Goal: Task Accomplishment & Management: Complete application form

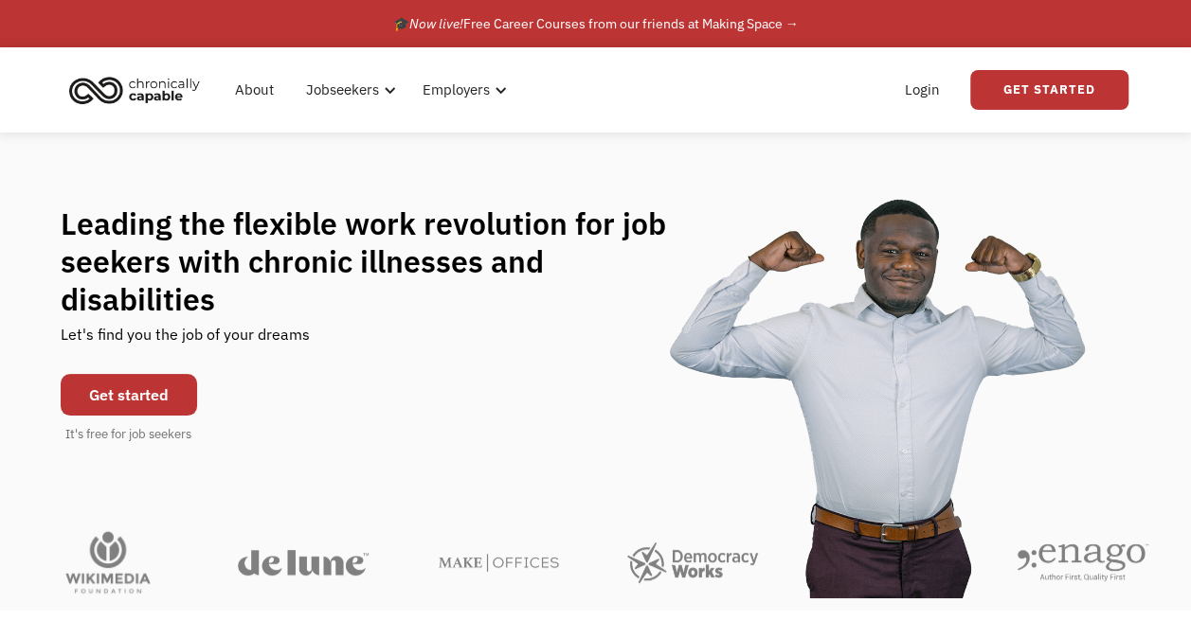
click at [144, 374] on link "Get started" at bounding box center [129, 395] width 136 height 42
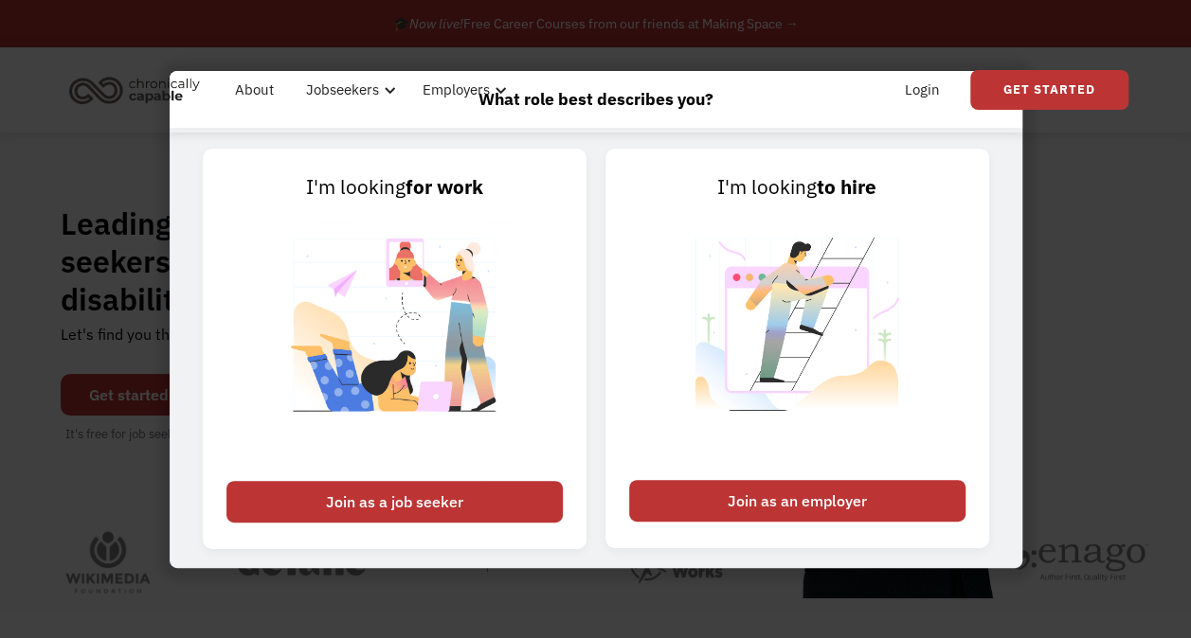
click at [403, 503] on div "Join as a job seeker" at bounding box center [394, 502] width 336 height 42
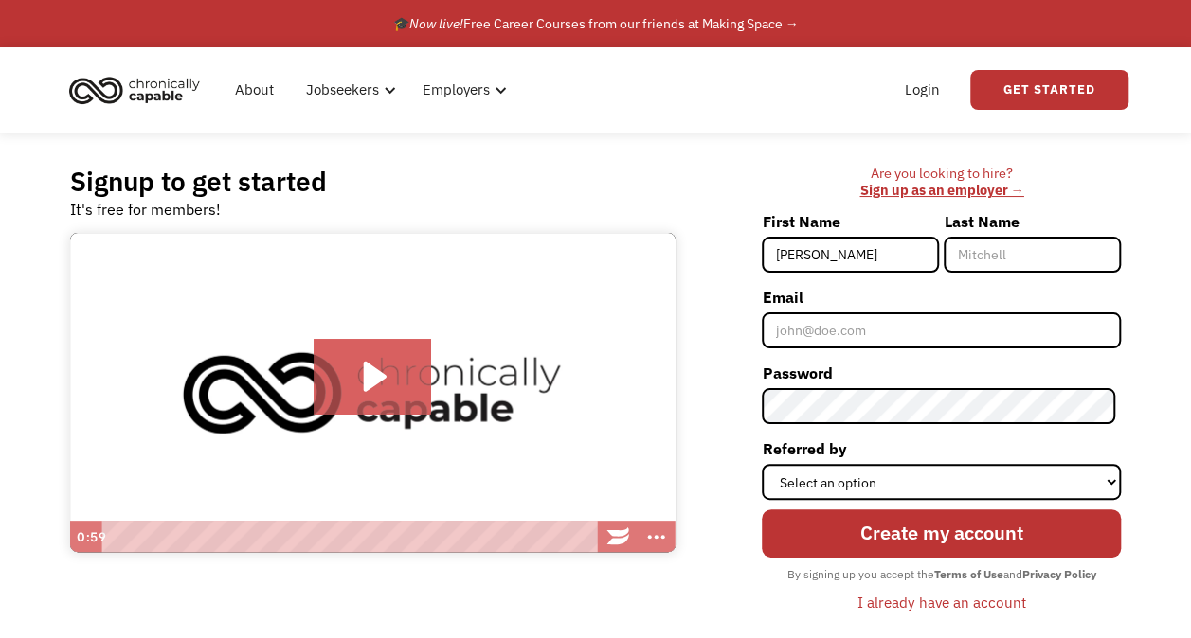
type input "[PERSON_NAME]"
click at [998, 258] on input "Last Name" at bounding box center [1031, 255] width 177 height 36
type input "Egan"
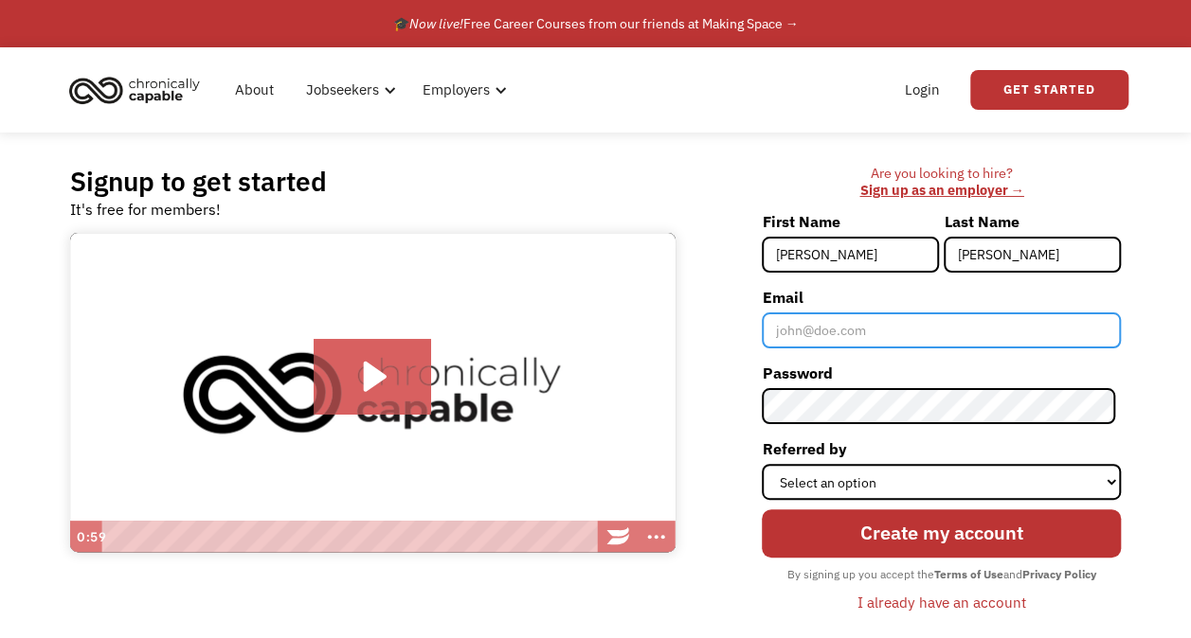
click at [794, 332] on input "Email" at bounding box center [941, 331] width 359 height 36
type input "natalieegan6@gmail.com"
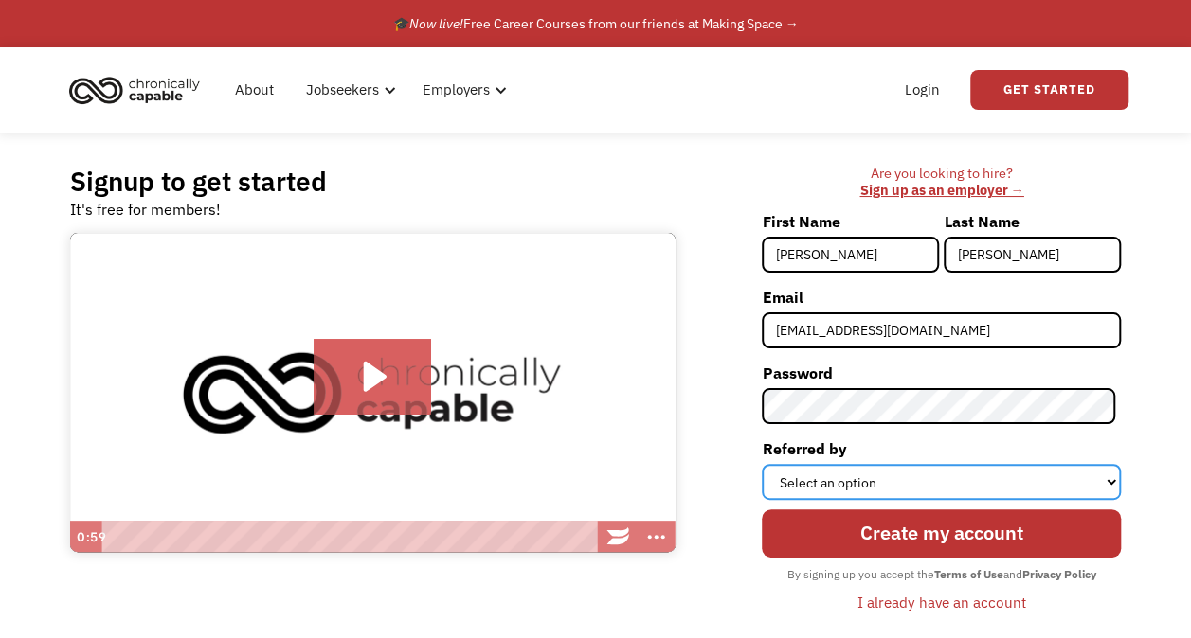
click at [938, 470] on select "Select an option Instagram Facebook Twitter Search Engine News Article Word of …" at bounding box center [941, 482] width 359 height 36
select select "Search Engine"
click at [767, 464] on select "Select an option Instagram Facebook Twitter Search Engine News Article Word of …" at bounding box center [941, 482] width 359 height 36
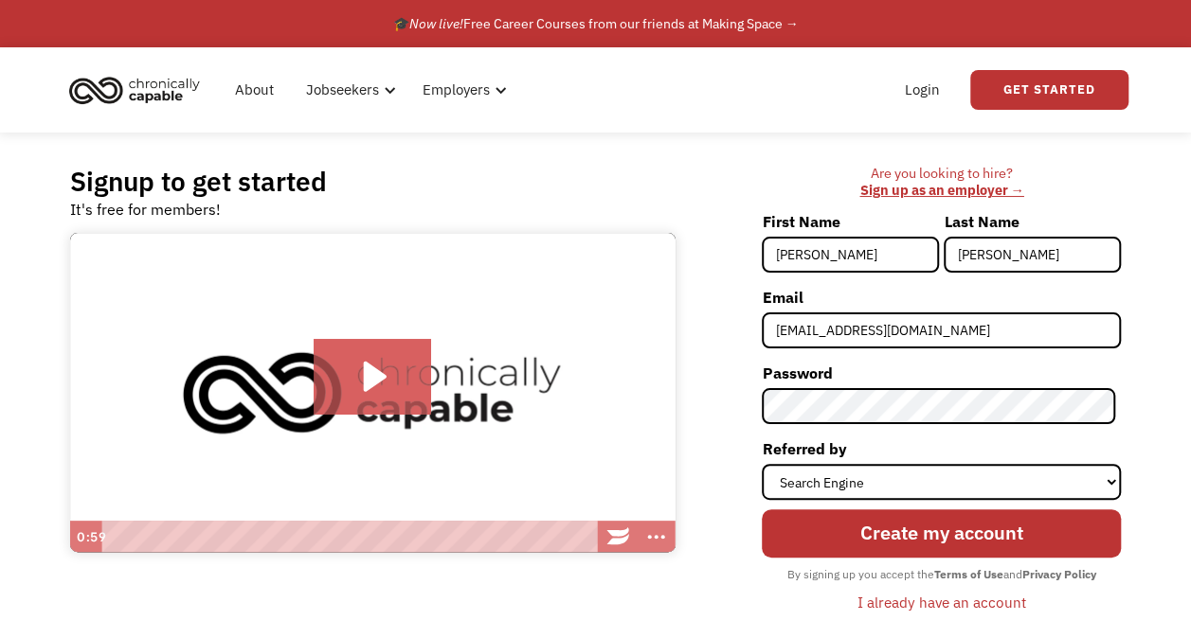
click at [905, 547] on input "Create my account" at bounding box center [941, 534] width 359 height 48
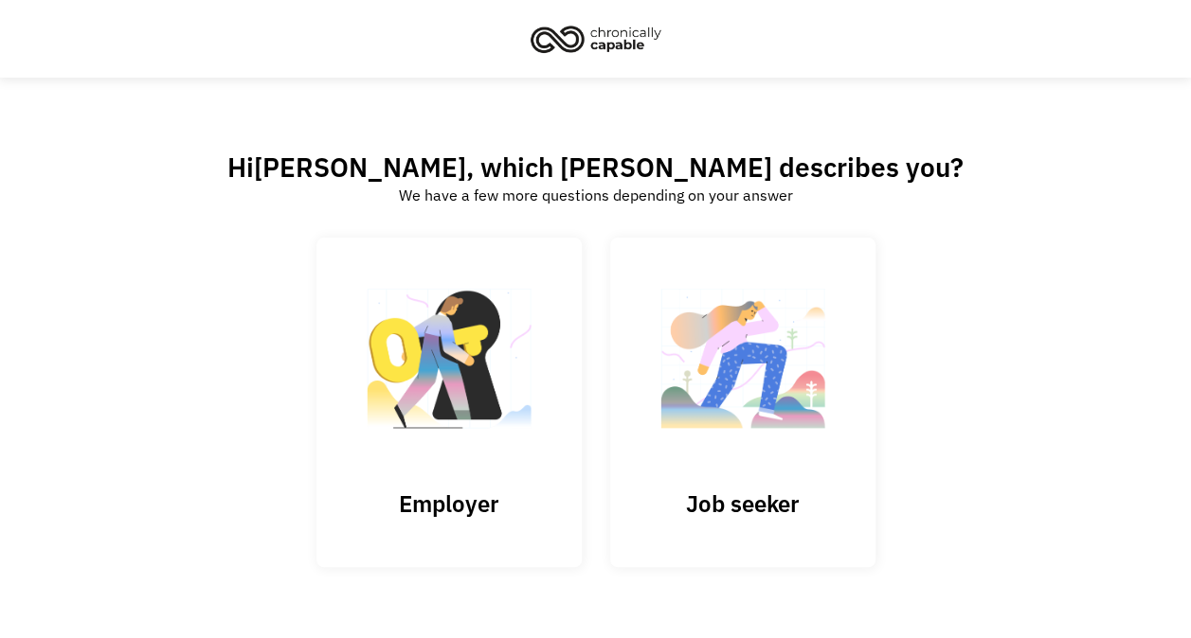
click at [780, 398] on img at bounding box center [742, 368] width 189 height 185
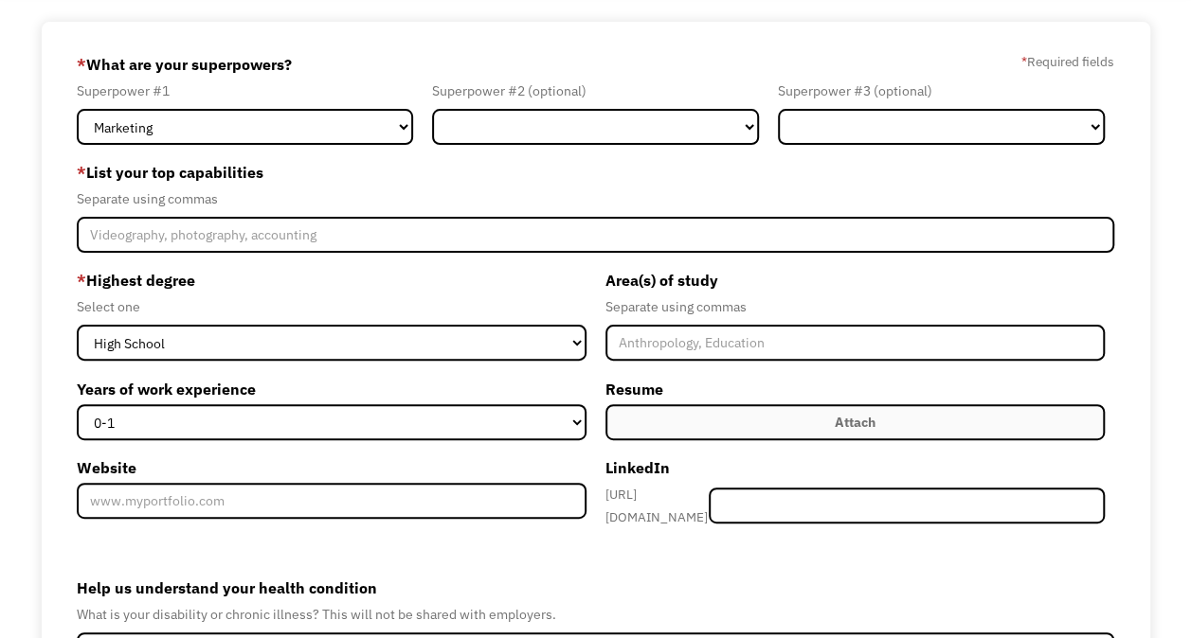
scroll to position [104, 0]
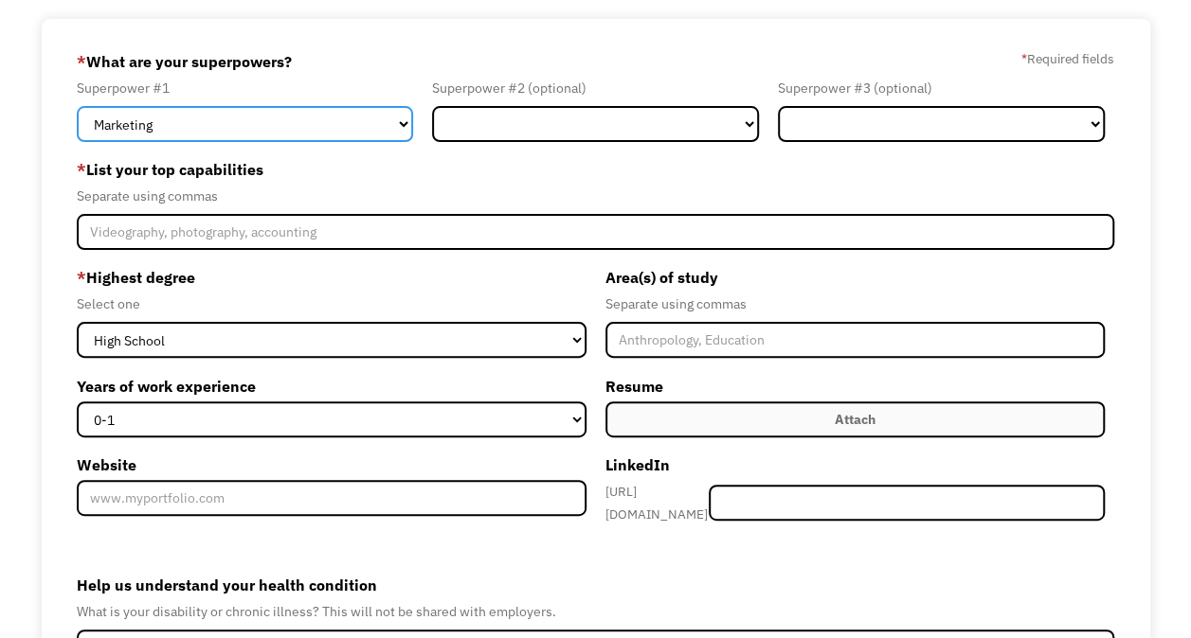
click at [394, 127] on select "Marketing Human Resources Finance Technology Operations Sales Industrial & Manu…" at bounding box center [245, 124] width 336 height 36
select select "Healthcare"
click at [77, 106] on select "Marketing Human Resources Finance Technology Operations Sales Industrial & Manu…" at bounding box center [245, 124] width 336 height 36
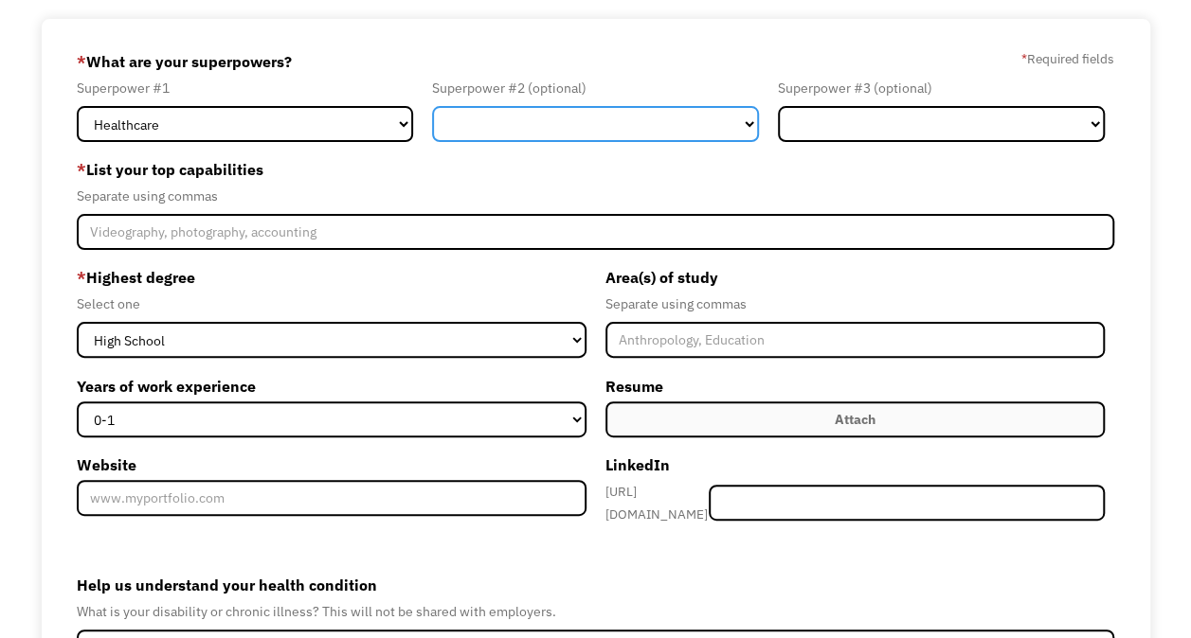
click at [566, 117] on select "Marketing Human Resources Finance Technology Operations Sales Industrial & Manu…" at bounding box center [595, 124] width 327 height 36
select select "Customer Service"
click at [432, 106] on select "Marketing Human Resources Finance Technology Operations Sales Industrial & Manu…" at bounding box center [595, 124] width 327 height 36
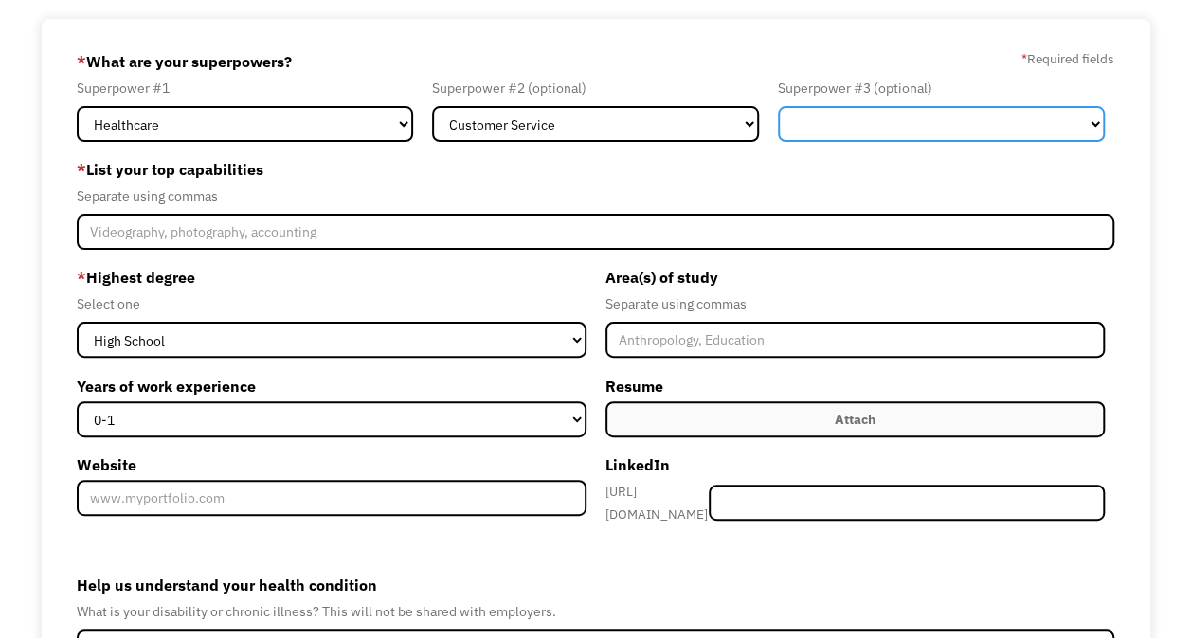
click at [926, 119] on select "Marketing Human Resources Finance Technology Operations Sales Industrial & Manu…" at bounding box center [941, 124] width 327 height 36
select select "Administration"
click at [778, 106] on select "Marketing Human Resources Finance Technology Operations Sales Industrial & Manu…" at bounding box center [941, 124] width 327 height 36
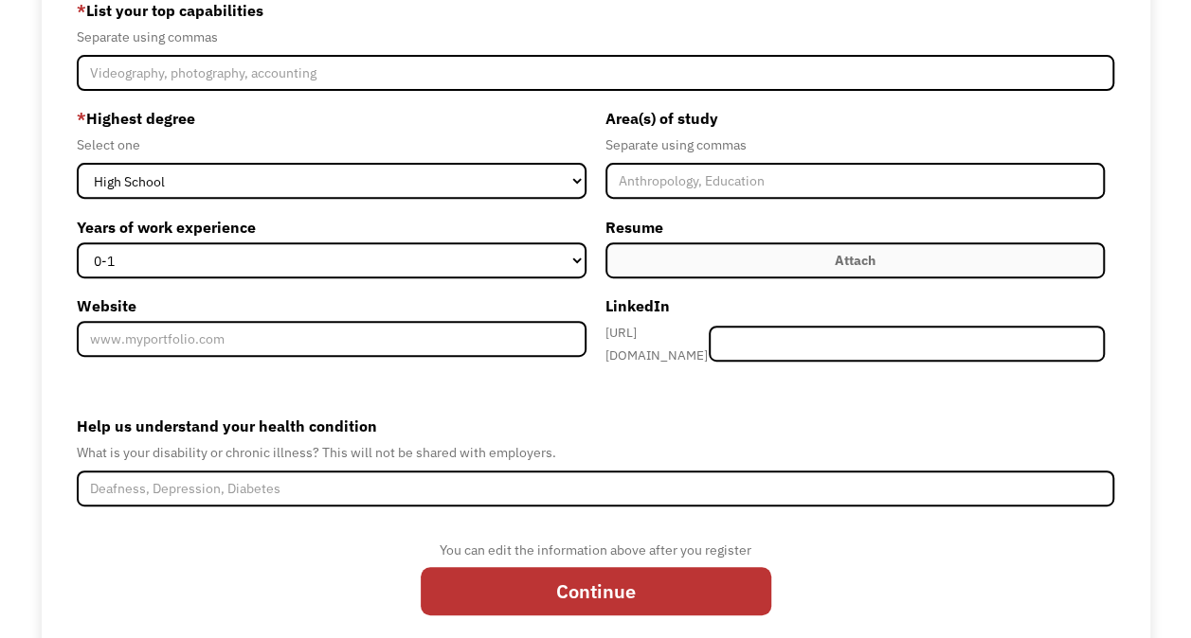
scroll to position [271, 0]
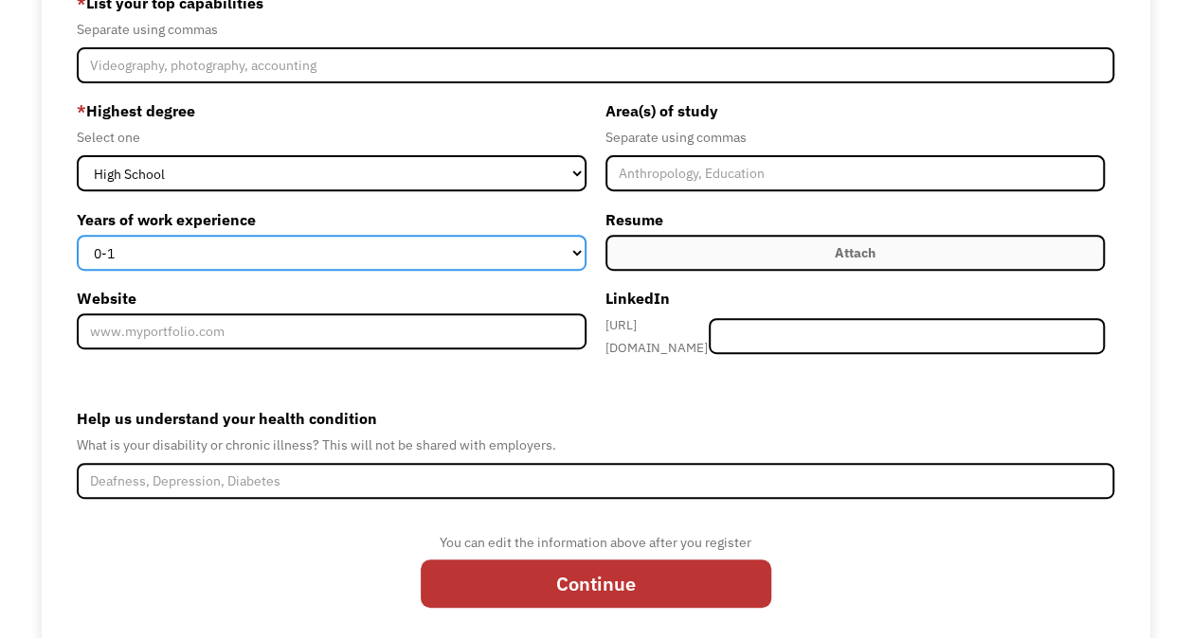
click at [501, 247] on select "0-1 2-4 5-10 11-15 15+" at bounding box center [331, 253] width 509 height 36
select select "2-4"
click at [77, 235] on select "0-1 2-4 5-10 11-15 15+" at bounding box center [331, 253] width 509 height 36
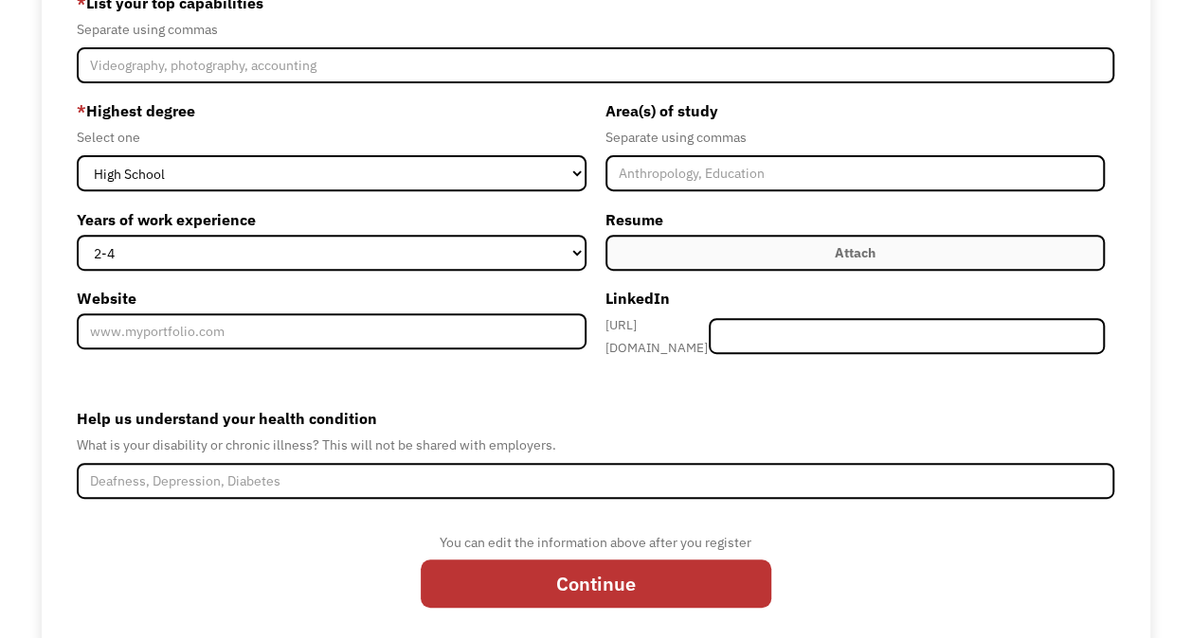
click at [763, 253] on label "Attach" at bounding box center [854, 253] width 499 height 36
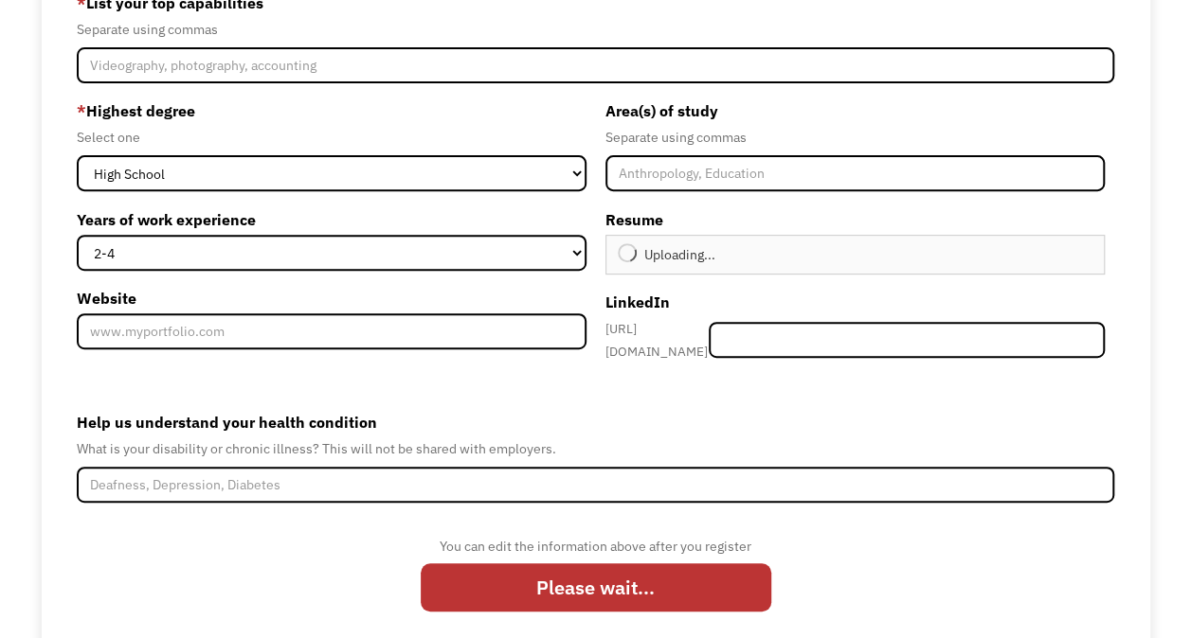
type input "Continue"
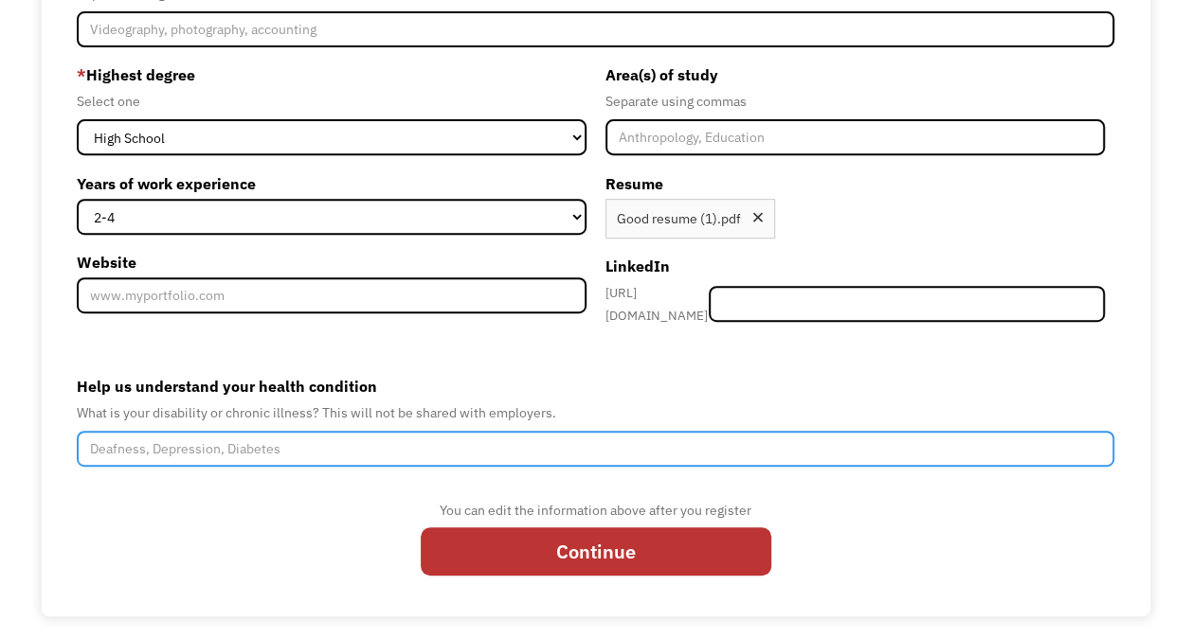
click at [354, 433] on input "Help us understand your health condition" at bounding box center [595, 449] width 1037 height 36
type input "I have POTS and Endometriosis. It debilitates me in all areas especially work"
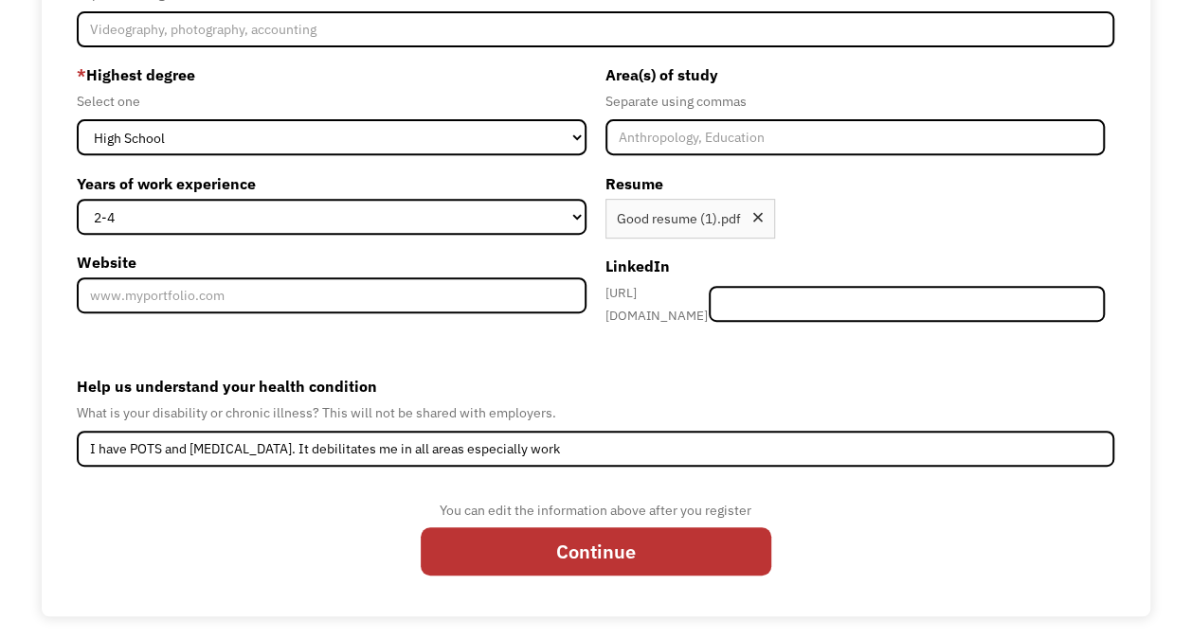
click at [562, 547] on input "Continue" at bounding box center [596, 552] width 350 height 48
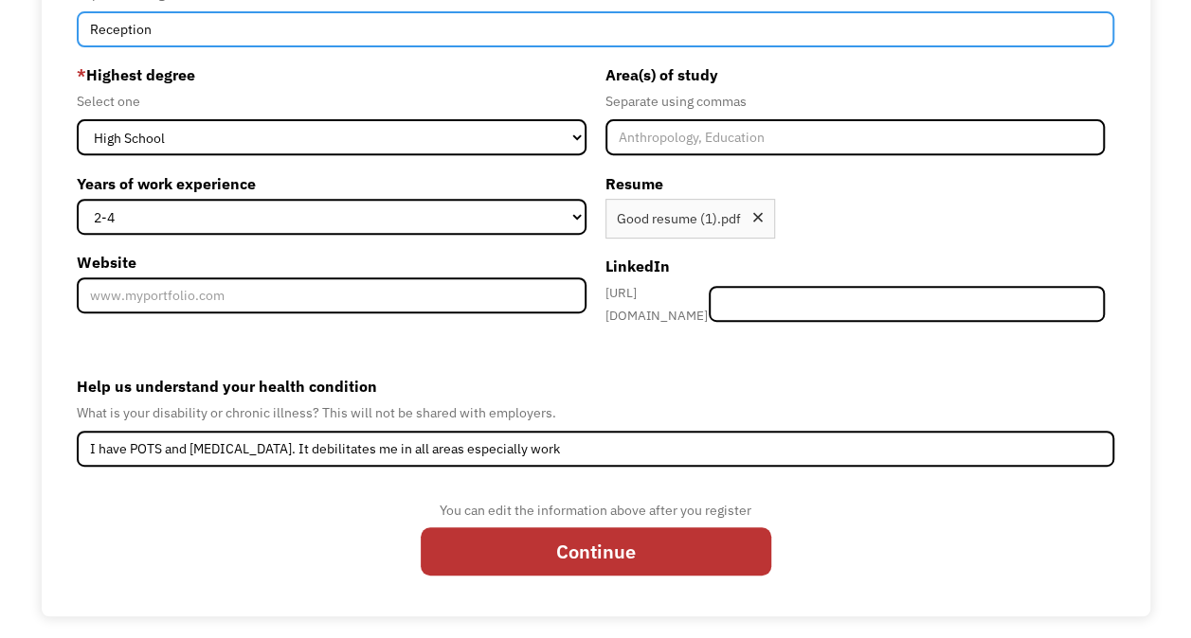
type input "Reception"
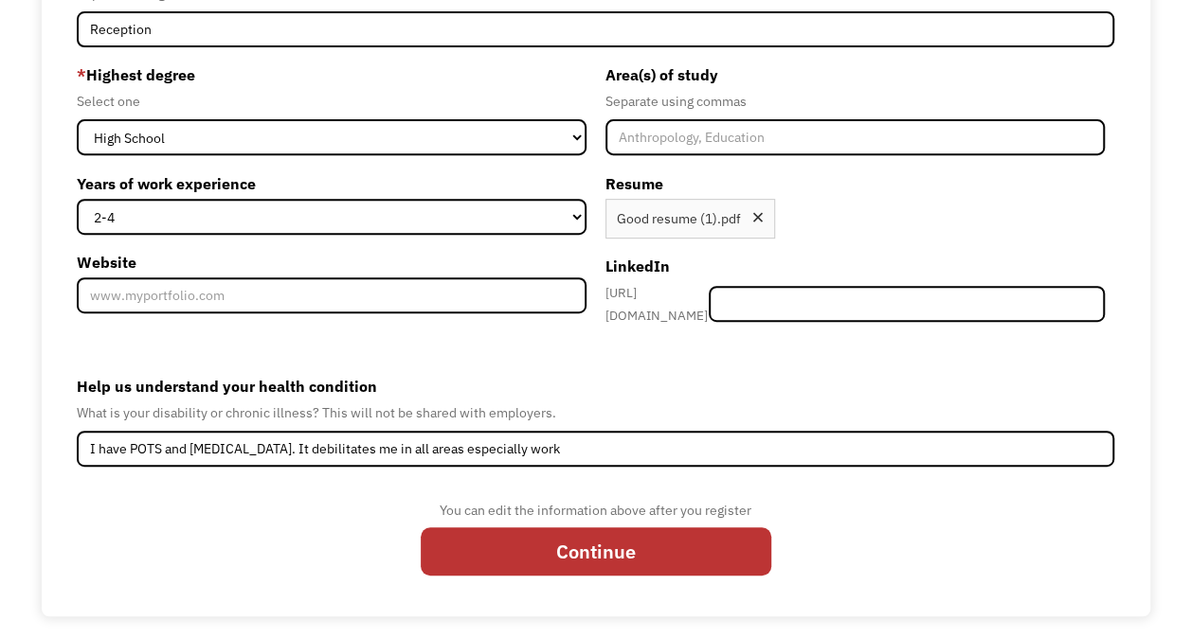
click at [559, 533] on input "Continue" at bounding box center [596, 552] width 350 height 48
type input "Please wait..."
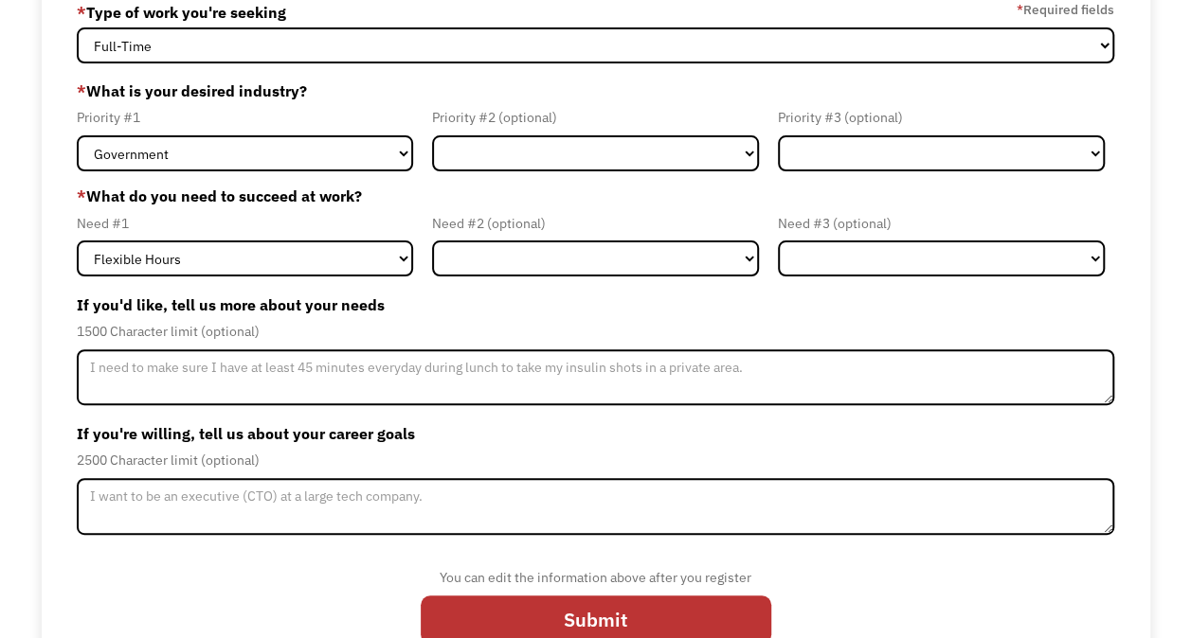
scroll to position [155, 0]
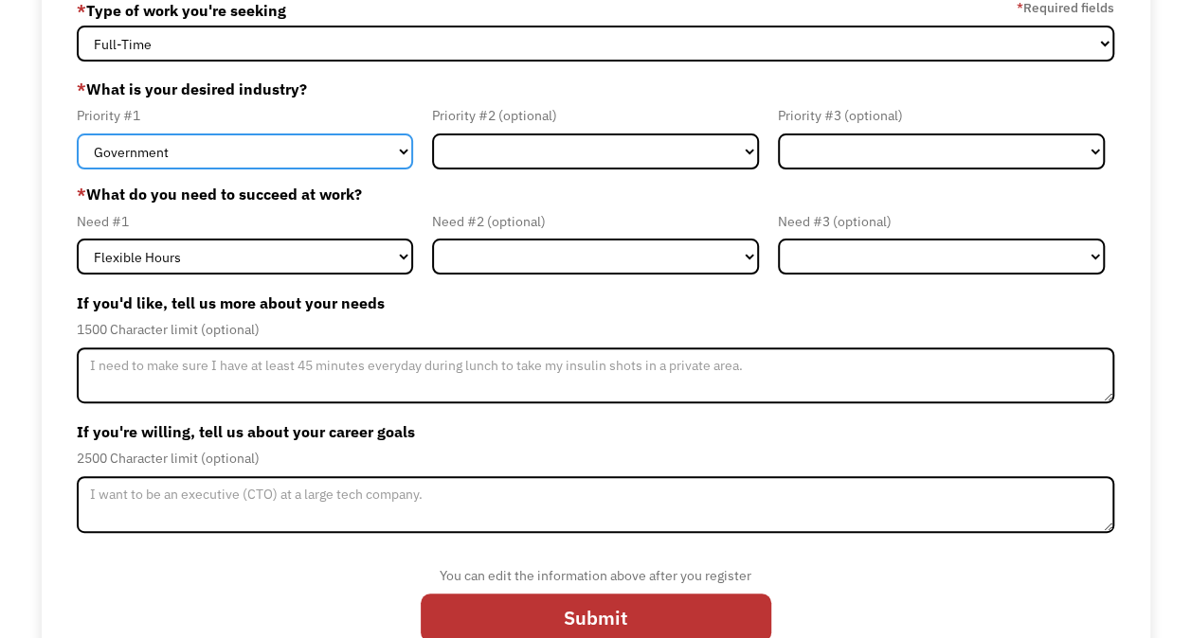
click at [275, 146] on select "Government Finance & Insurance Health & Social Care Tech & Engineering Creative…" at bounding box center [245, 152] width 336 height 36
select select "Health & Social Care"
click at [77, 134] on select "Government Finance & Insurance Health & Social Care Tech & Engineering Creative…" at bounding box center [245, 152] width 336 height 36
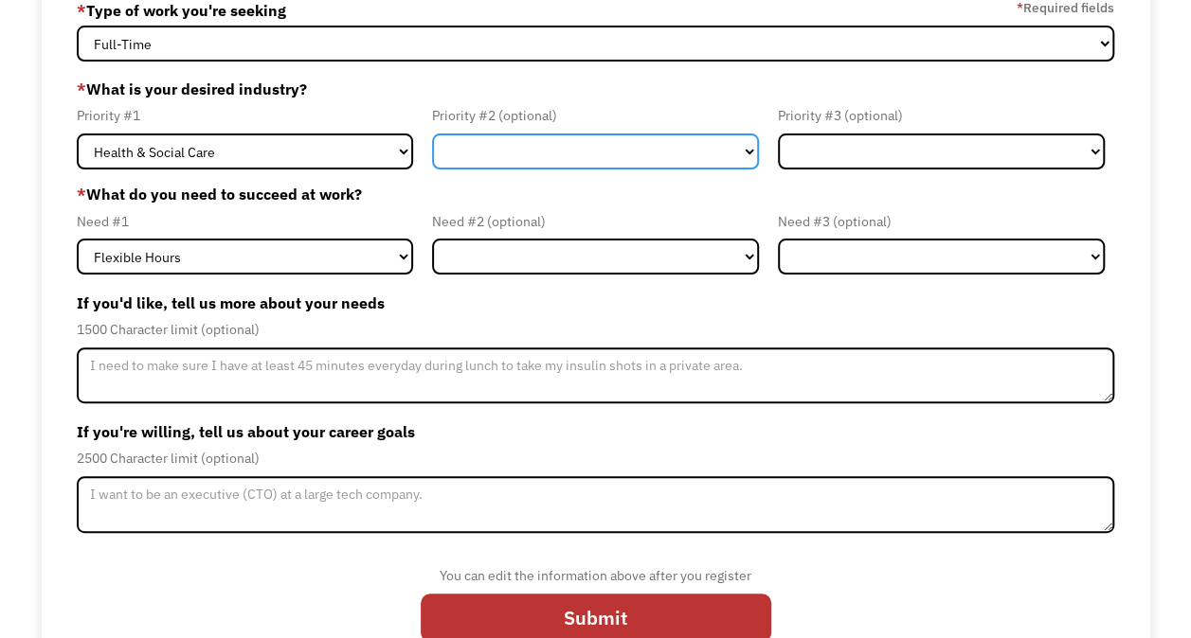
click at [523, 140] on select "Government Finance & Insurance Health & Social Care Tech & Engineering Creative…" at bounding box center [595, 152] width 327 height 36
select select "Administrative"
click at [432, 134] on select "Government Finance & Insurance Health & Social Care Tech & Engineering Creative…" at bounding box center [595, 152] width 327 height 36
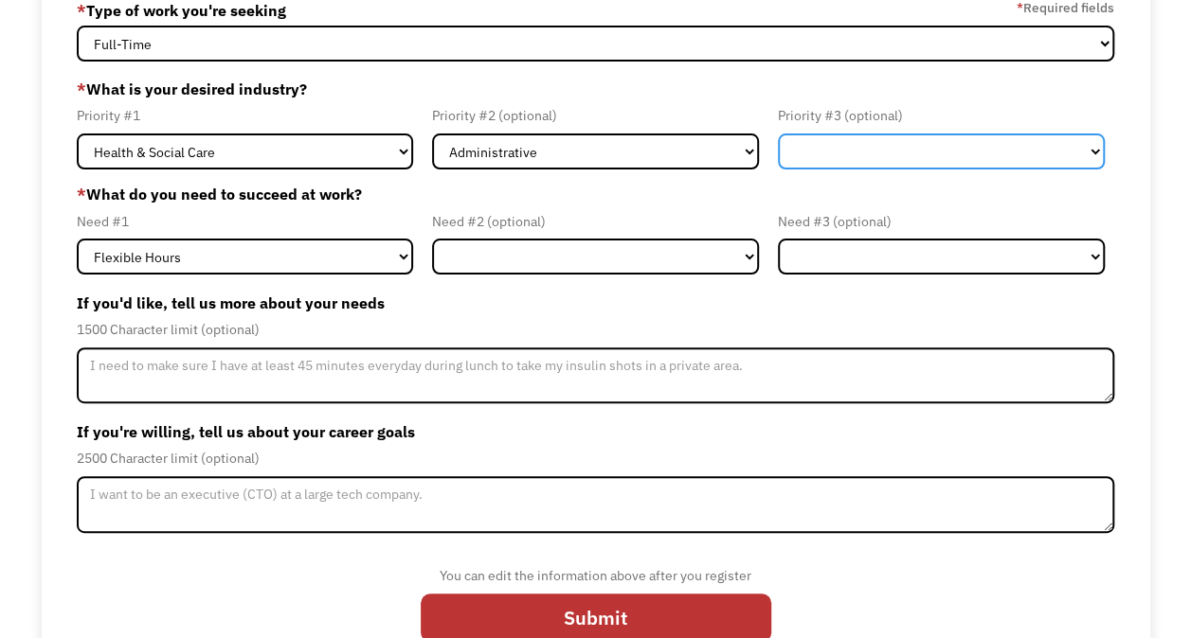
click at [868, 143] on select "Government Finance & Insurance Health & Social Care Tech & Engineering Creative…" at bounding box center [941, 152] width 327 height 36
click at [0, 301] on html "1 About you 2 Your path Dashboard 68d44c57485646a3a37cedc6 natalieegan6@gmail.c…" at bounding box center [595, 164] width 1191 height 638
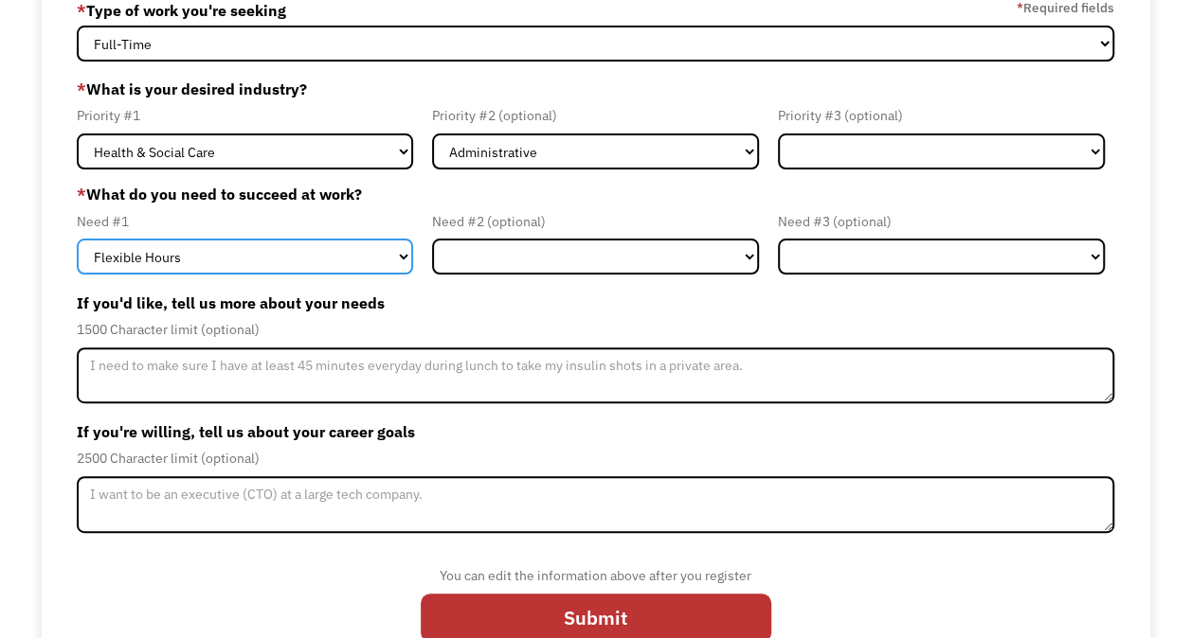
click at [186, 254] on select "Flexible Hours Remote Work Service Animal On-site Accommodations Visual Support…" at bounding box center [245, 257] width 336 height 36
select select "Remote Work"
click at [77, 239] on select "Flexible Hours Remote Work Service Animal On-site Accommodations Visual Support…" at bounding box center [245, 257] width 336 height 36
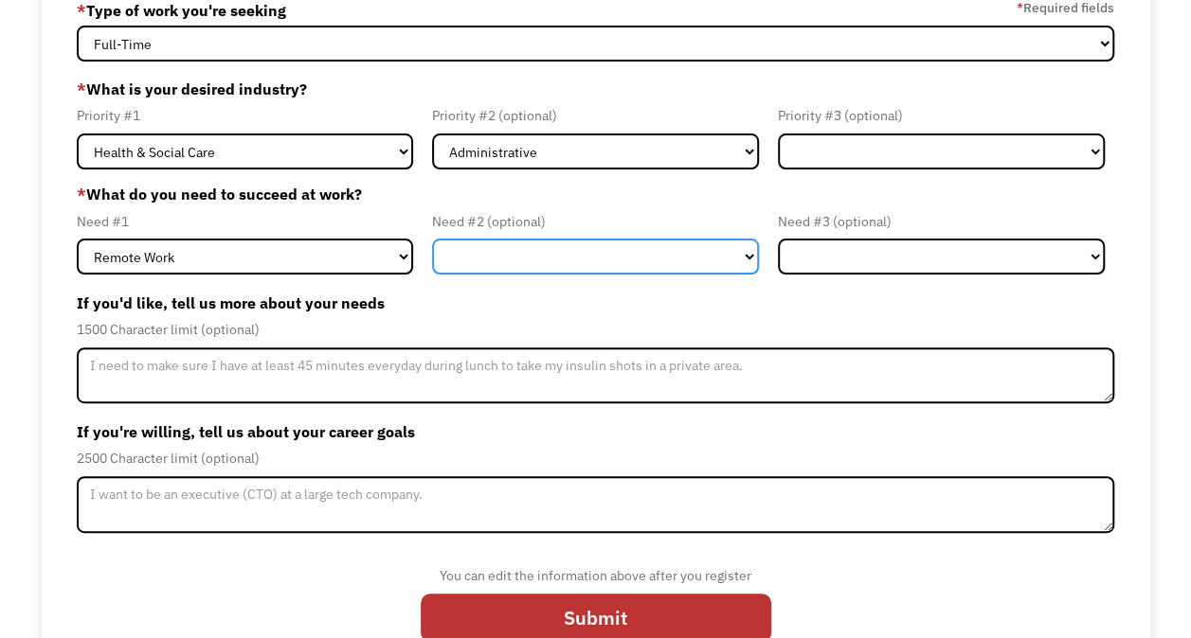
click at [529, 248] on select "Flexible Hours Remote Work Service Animal On-site Accommodations Visual Support…" at bounding box center [595, 257] width 327 height 36
select select "Flexible Hours"
click at [432, 239] on select "Flexible Hours Remote Work Service Animal On-site Accommodations Visual Support…" at bounding box center [595, 257] width 327 height 36
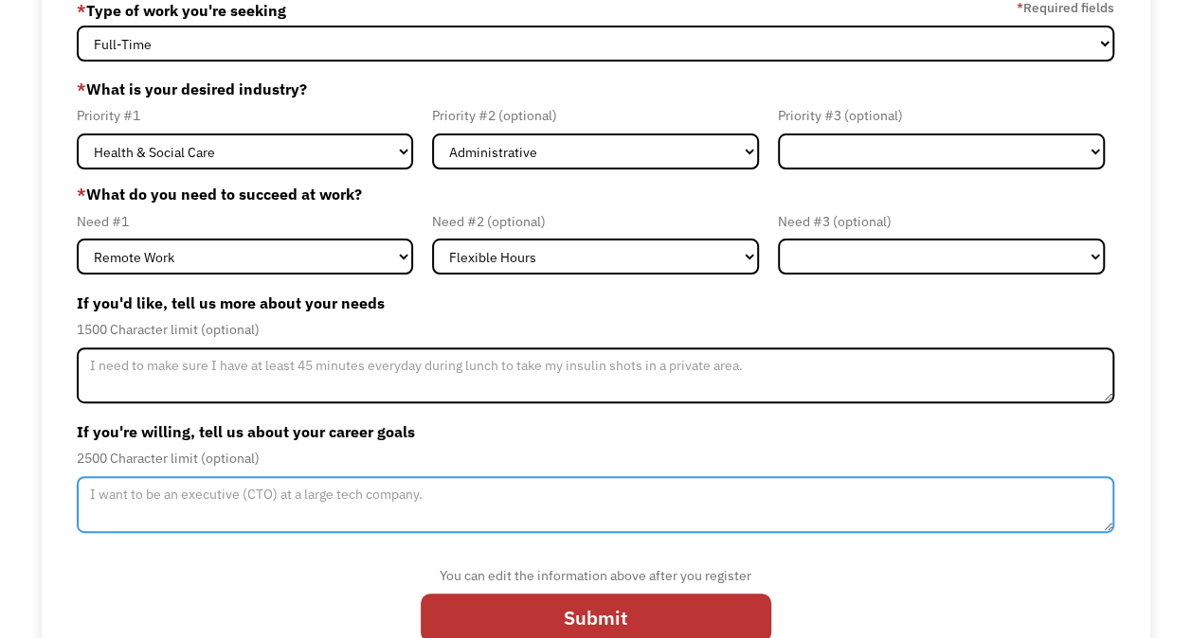
click at [332, 491] on textarea "Member-Update-Form-Step2" at bounding box center [595, 504] width 1037 height 57
type textarea "My goal is to be an administrative medical assistant working front end."
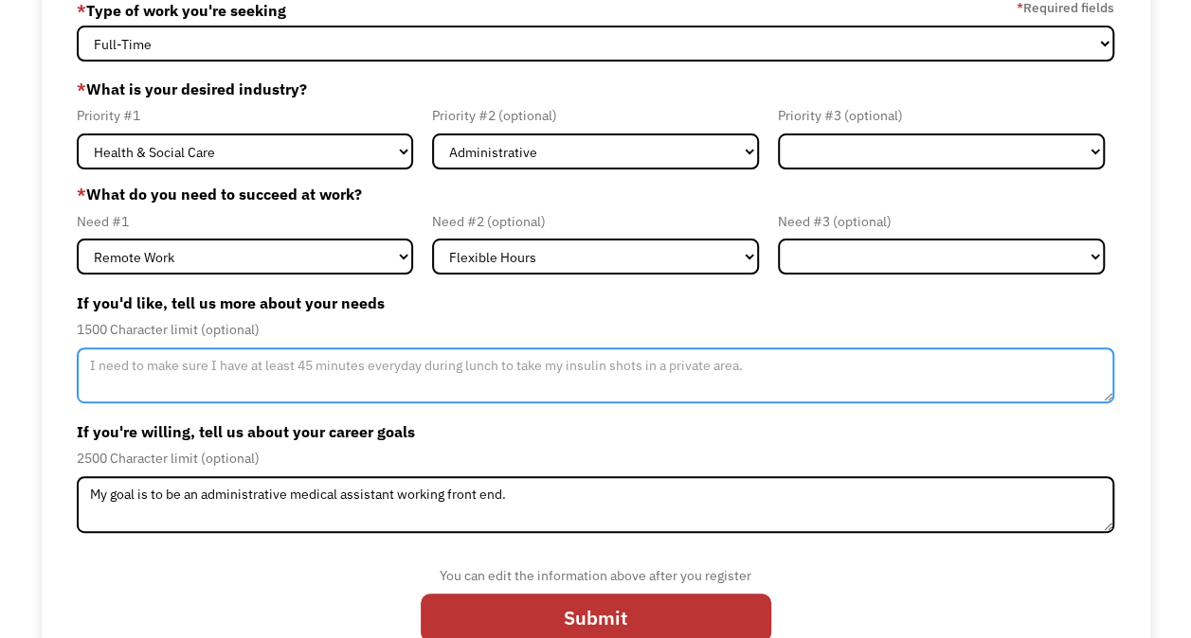
click at [333, 370] on textarea "Member-Update-Form-Step2" at bounding box center [595, 376] width 1037 height 57
click at [593, 374] on textarea "Ideally it would be helpful to have a job where I'm not on my feet the whole ti…" at bounding box center [595, 376] width 1037 height 57
click at [792, 369] on textarea "Ideally it would be helpful to have a job where I'm not on my feet the whole ti…" at bounding box center [595, 376] width 1037 height 57
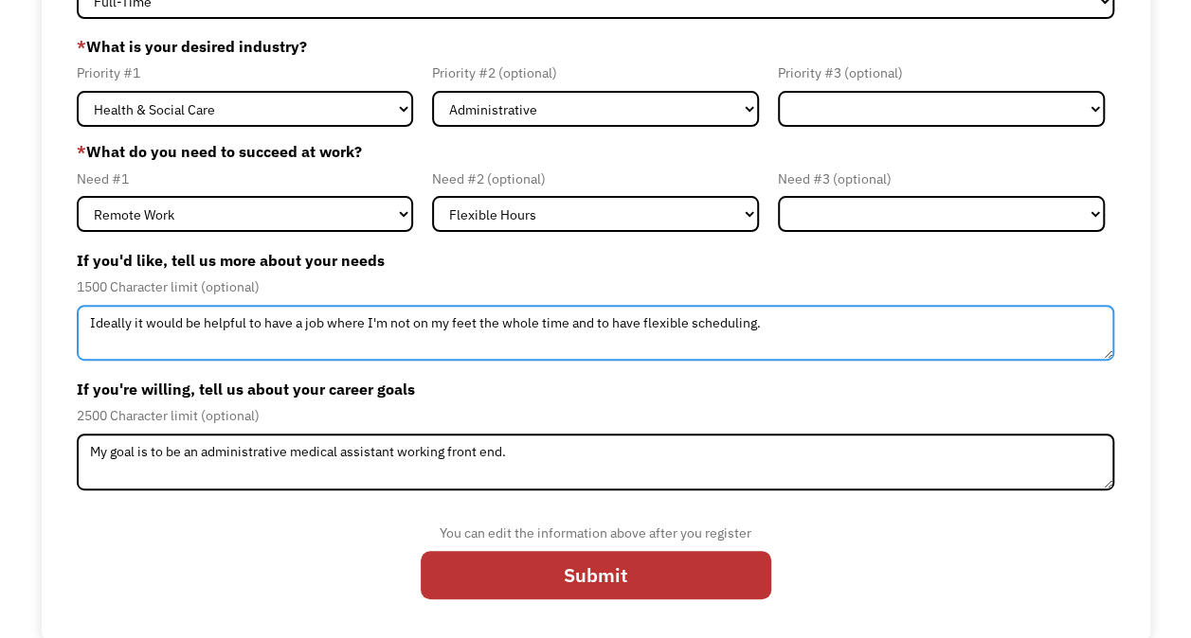
scroll to position [199, 0]
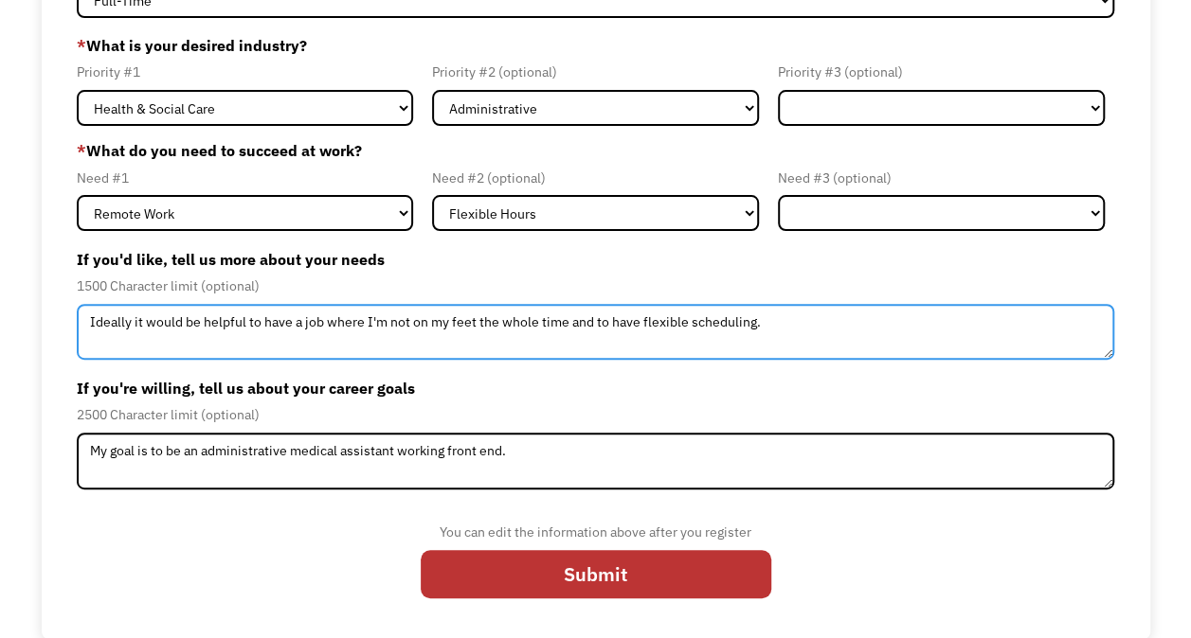
type textarea "Ideally it would be helpful to have a job where I'm not on my feet the whole ti…"
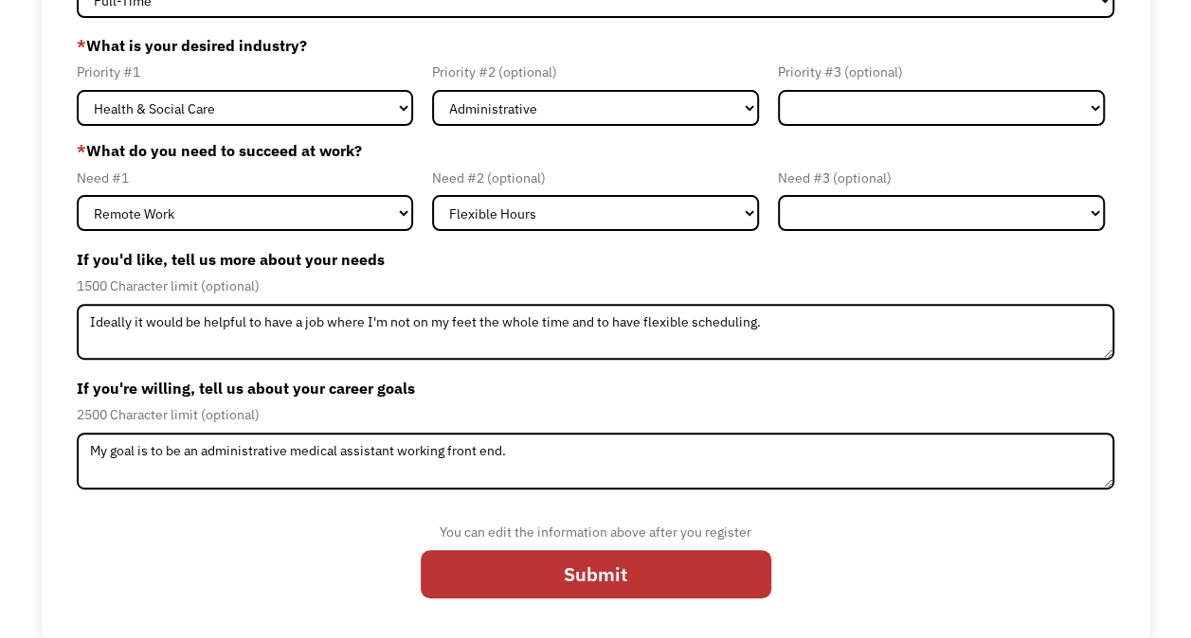
click at [616, 579] on input "Submit" at bounding box center [596, 574] width 350 height 48
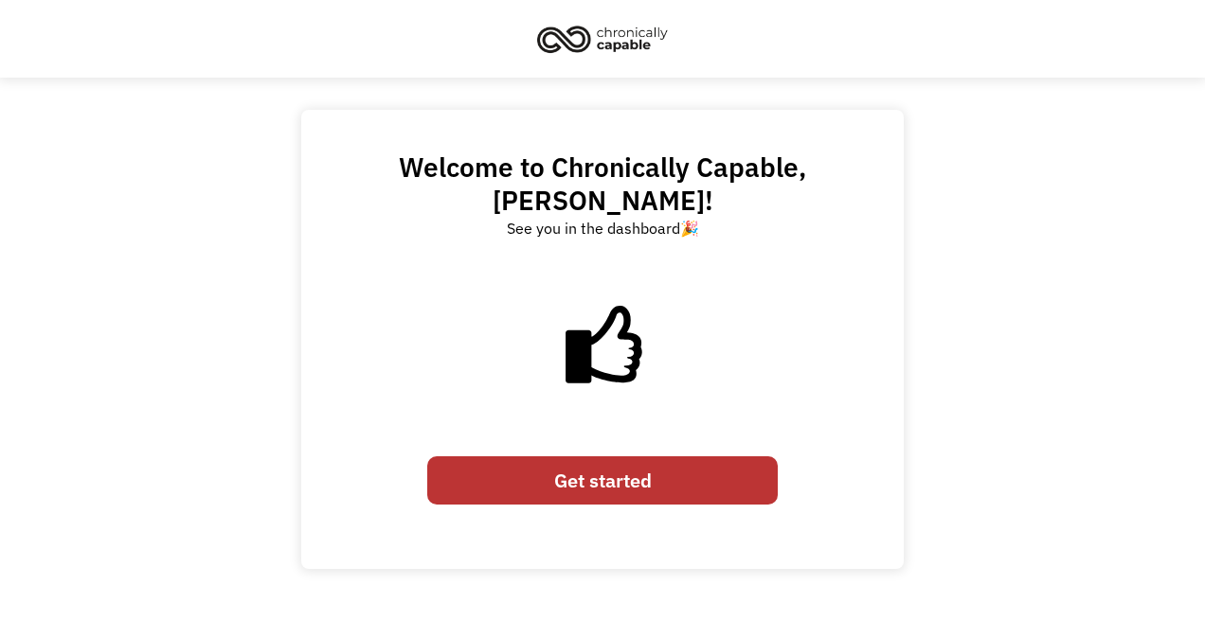
click at [640, 457] on link "Get started" at bounding box center [602, 481] width 350 height 48
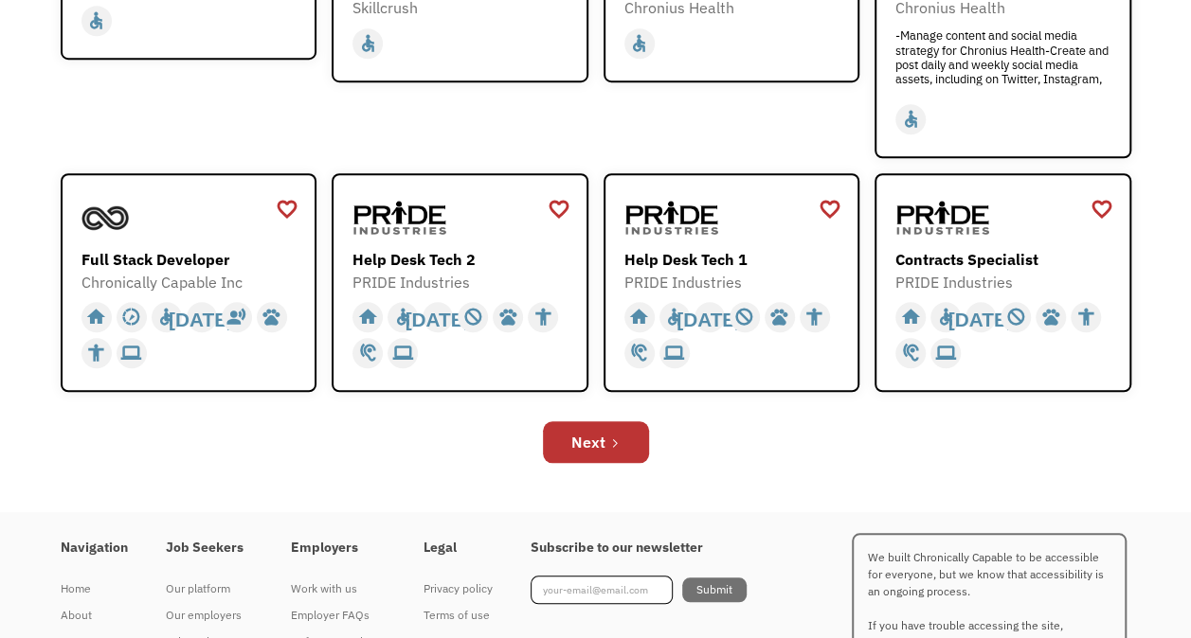
scroll to position [636, 0]
click at [691, 222] on img at bounding box center [671, 216] width 95 height 47
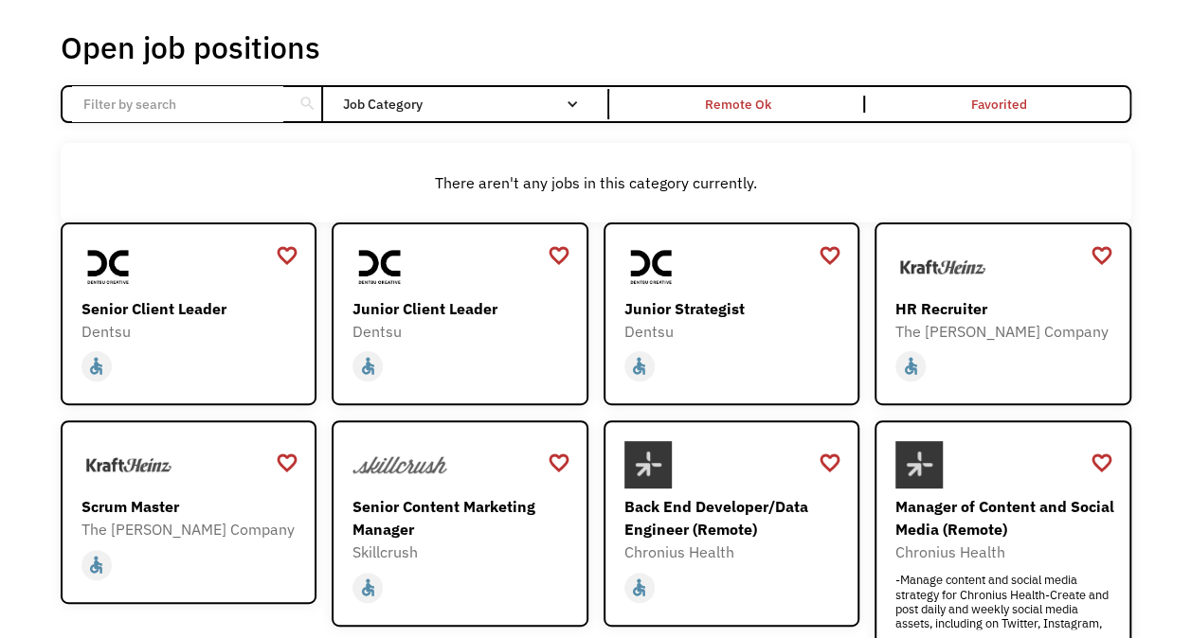
scroll to position [87, 0]
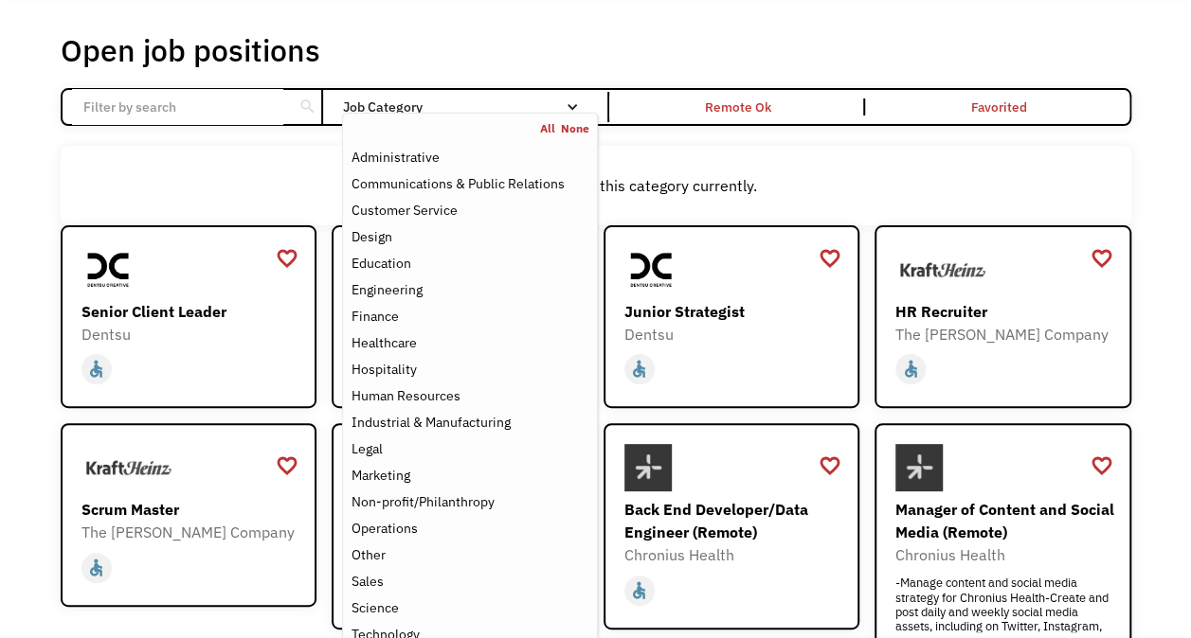
click at [408, 349] on div "Healthcare" at bounding box center [382, 343] width 65 height 23
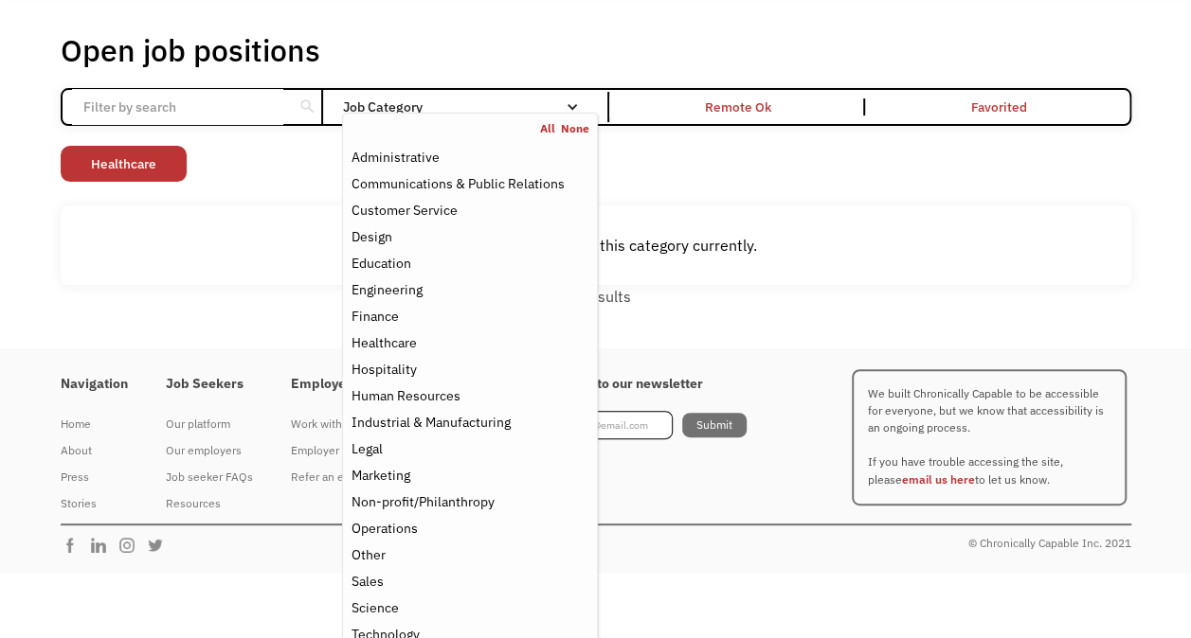
click at [786, 227] on div "There aren't any jobs in this category currently." at bounding box center [596, 246] width 1070 height 80
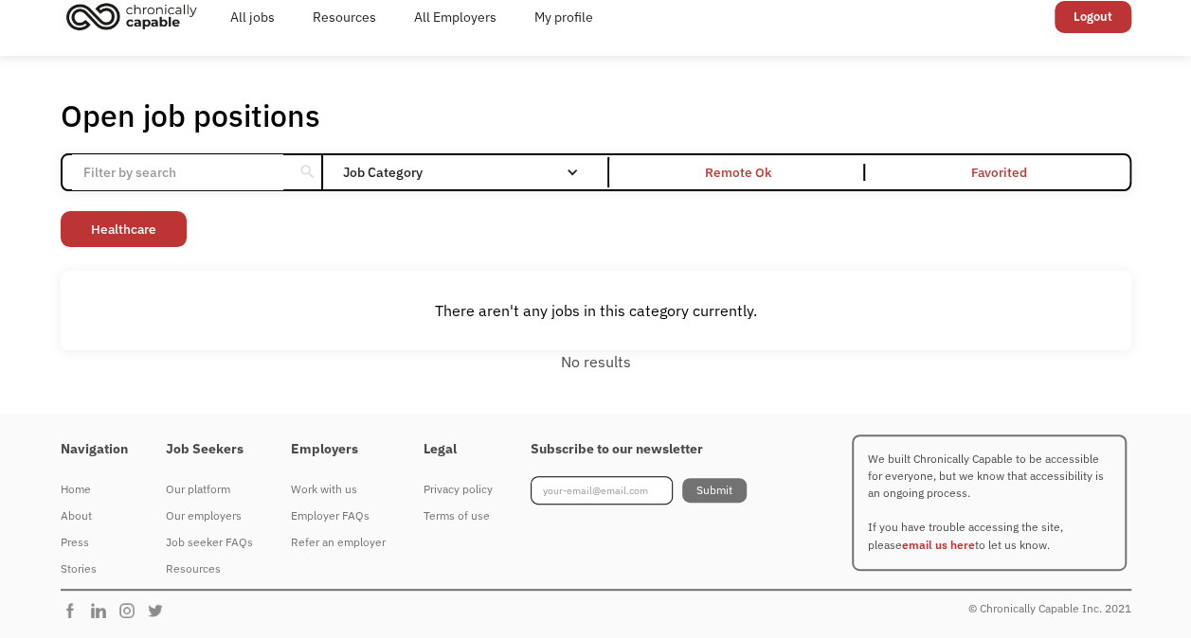
scroll to position [21, 0]
click at [780, 176] on div "Remote Ok" at bounding box center [739, 173] width 252 height 17
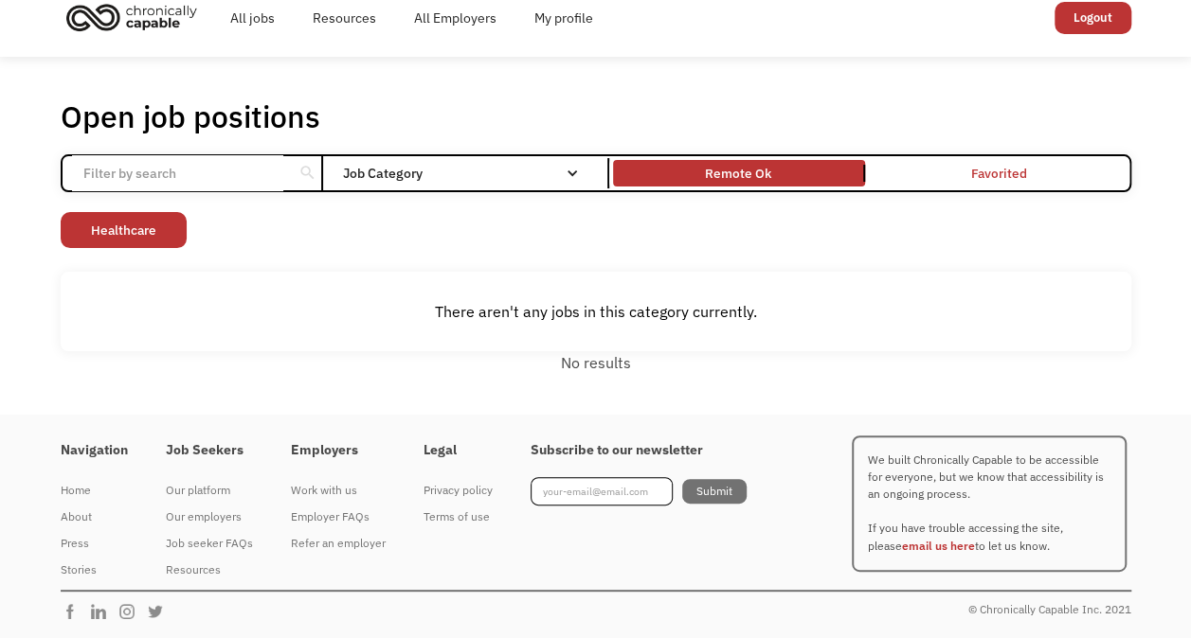
click at [780, 176] on div "Remote Ok" at bounding box center [739, 173] width 252 height 17
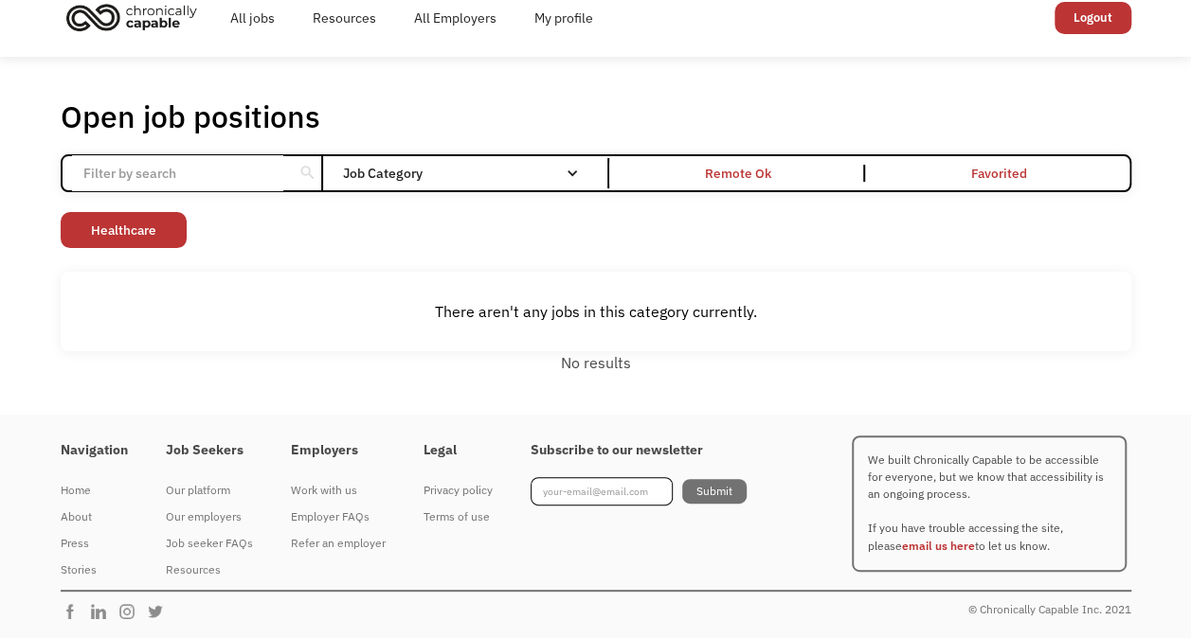
click at [824, 170] on div "Remote Ok" at bounding box center [739, 173] width 252 height 17
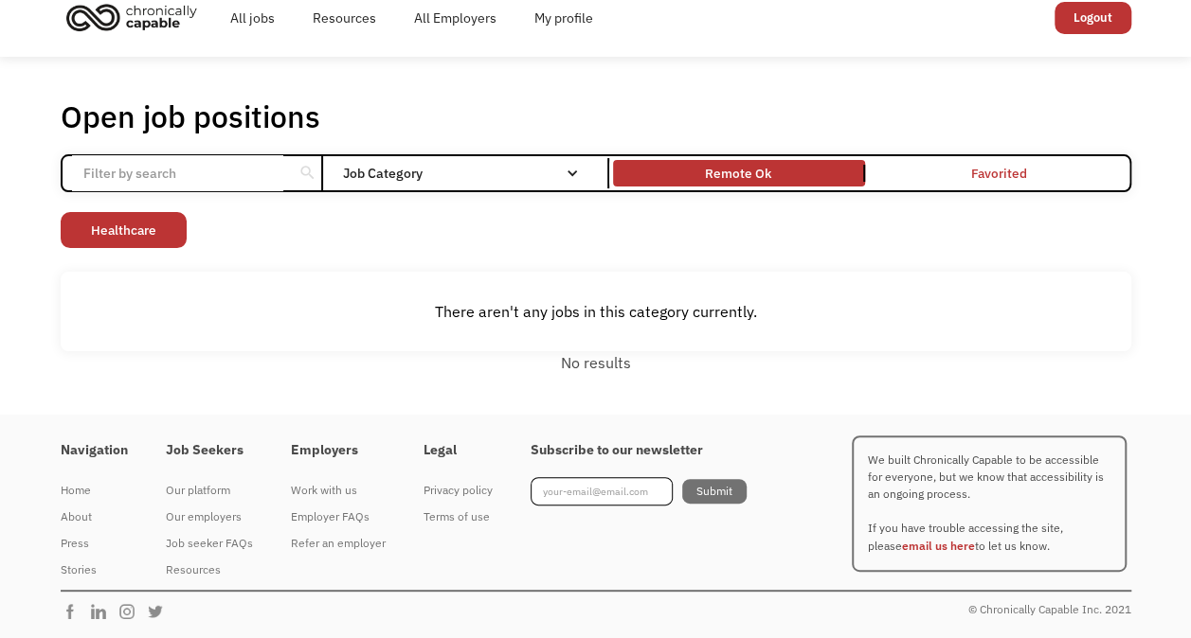
click at [725, 165] on div "Remote Ok" at bounding box center [738, 173] width 66 height 23
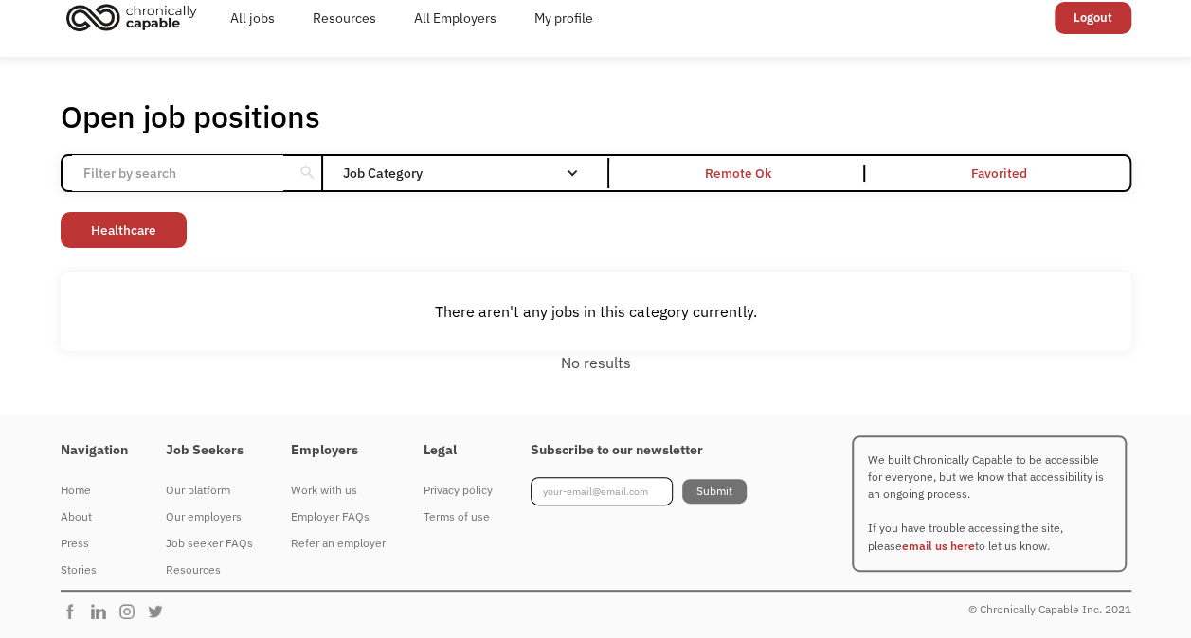
click at [733, 159] on link "Remote Ok" at bounding box center [739, 173] width 260 height 34
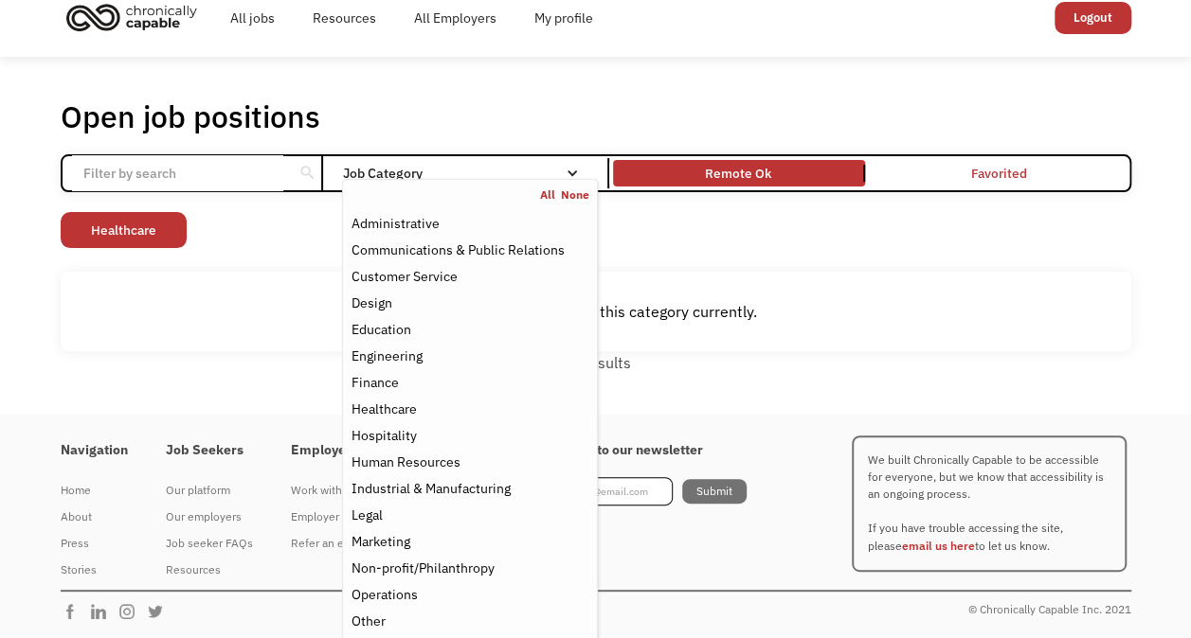
click at [409, 436] on div "Hospitality" at bounding box center [382, 435] width 65 height 23
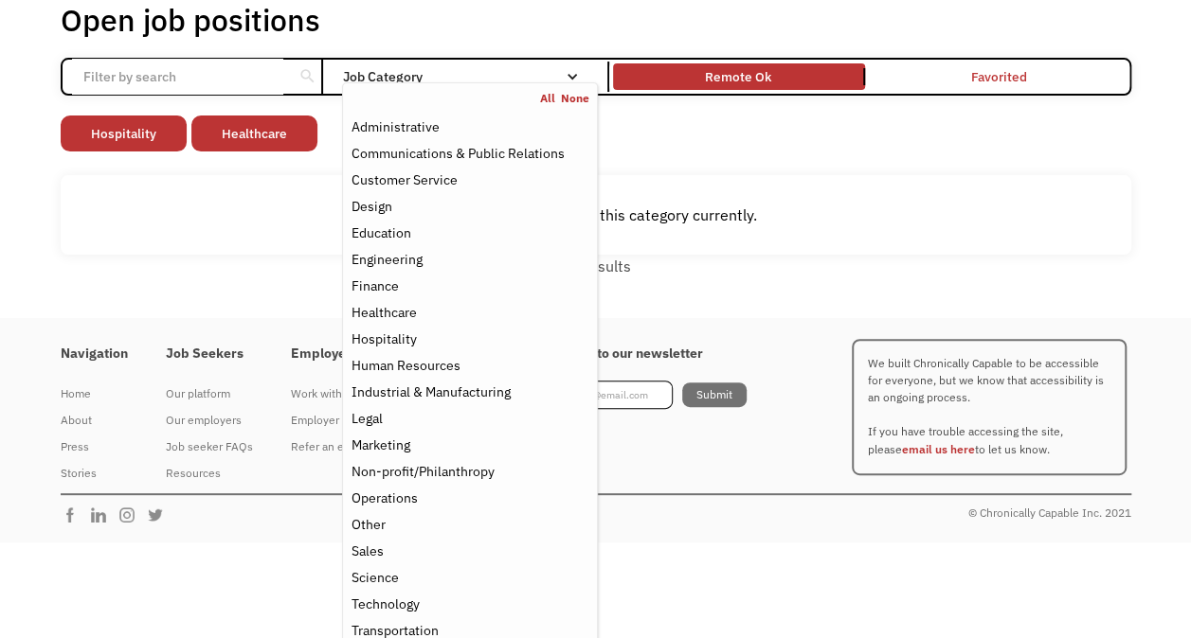
scroll to position [131, 0]
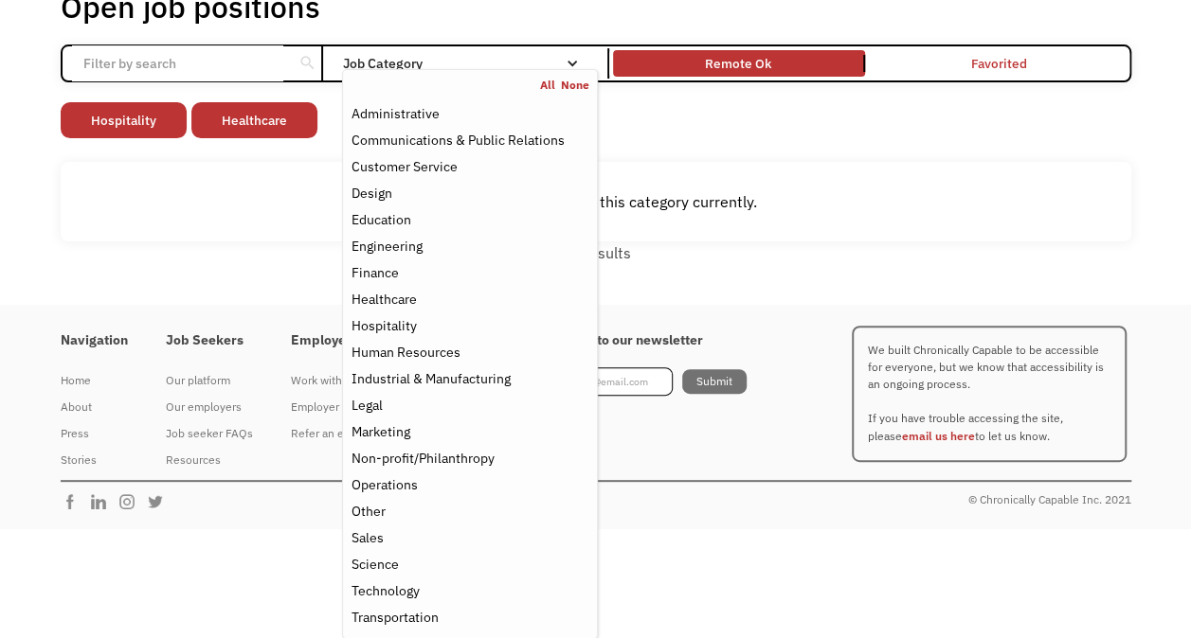
click at [428, 607] on div "Transportation" at bounding box center [393, 617] width 87 height 23
click at [673, 508] on html "All jobs Resources All Employers My profile Club Capable New! Logout Featured J…" at bounding box center [595, 188] width 1191 height 638
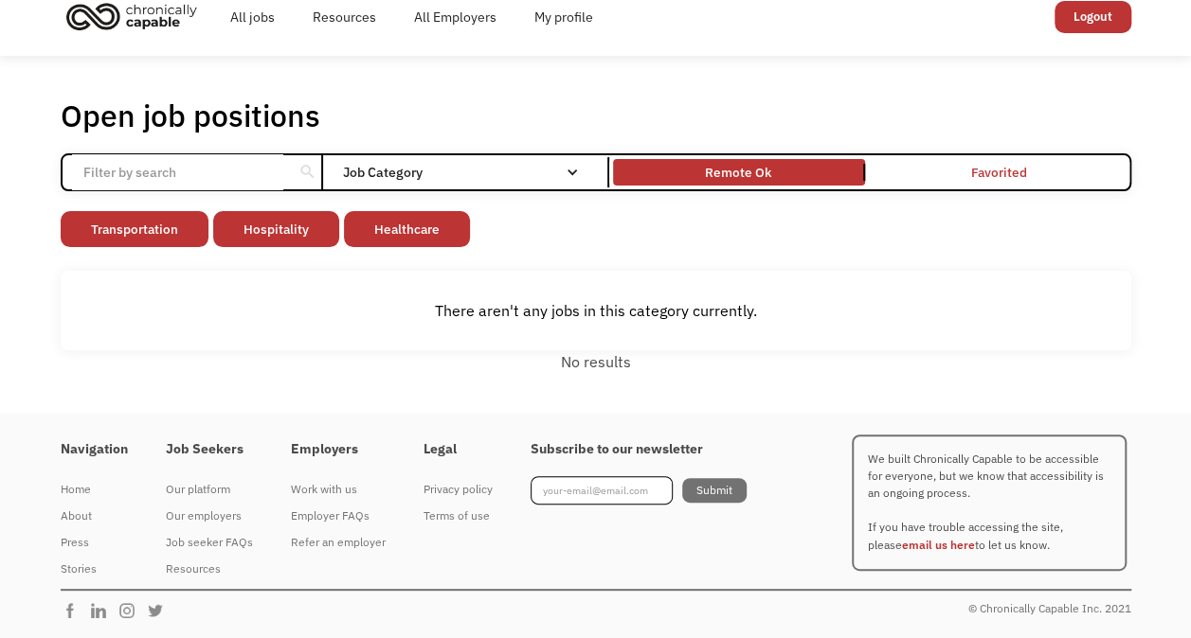
scroll to position [21, 0]
click at [547, 17] on link "My profile" at bounding box center [563, 18] width 97 height 61
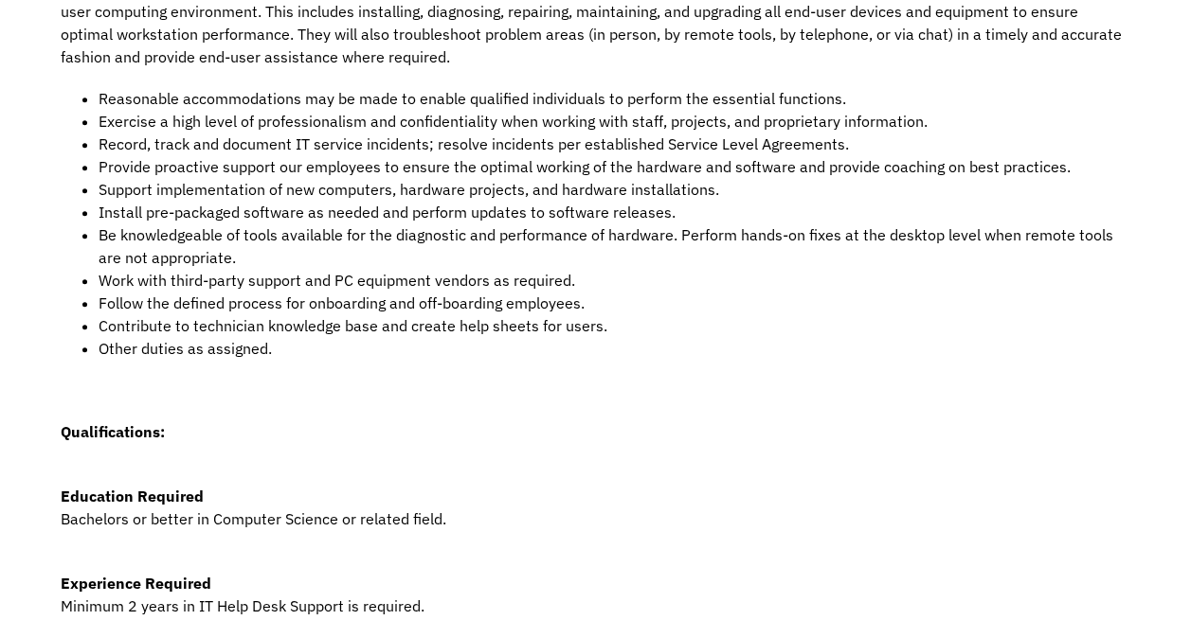
scroll to position [529, 0]
drag, startPoint x: 813, startPoint y: 301, endPoint x: 792, endPoint y: 466, distance: 166.1
click at [792, 466] on div "Job Description The IT Help Desk Technician I’s role is to provide a single poi…" at bounding box center [596, 348] width 1070 height 826
drag, startPoint x: 792, startPoint y: 466, endPoint x: 743, endPoint y: 327, distance: 147.7
click at [743, 327] on li "Contribute to technician knowledge base and create help sheets for users." at bounding box center [615, 325] width 1032 height 23
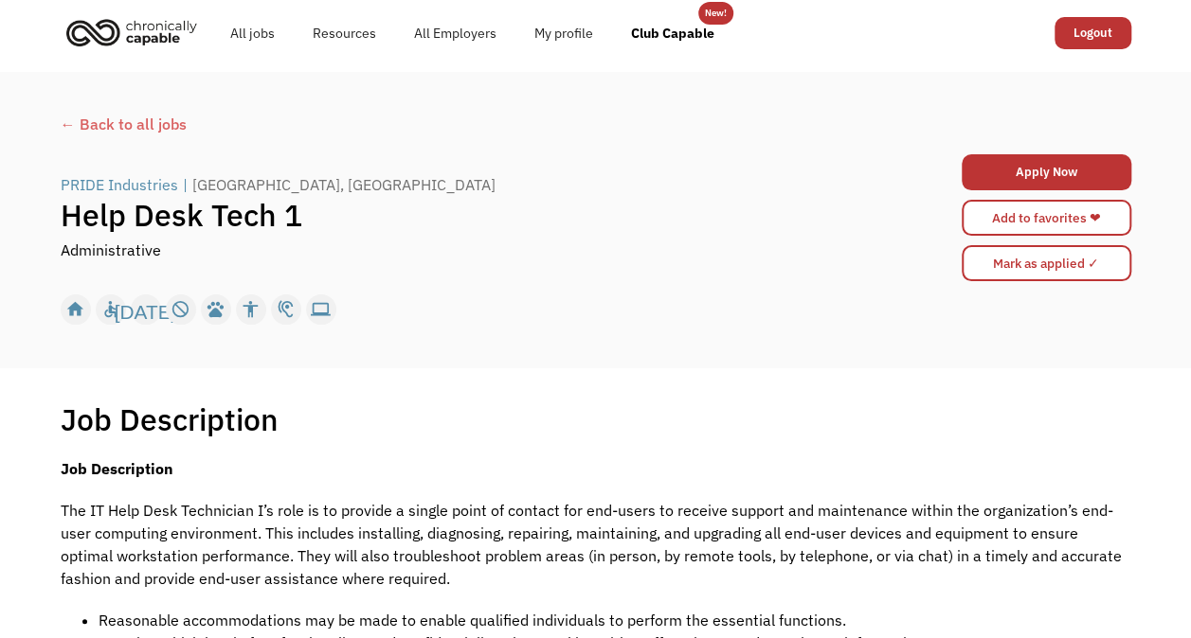
scroll to position [0, 0]
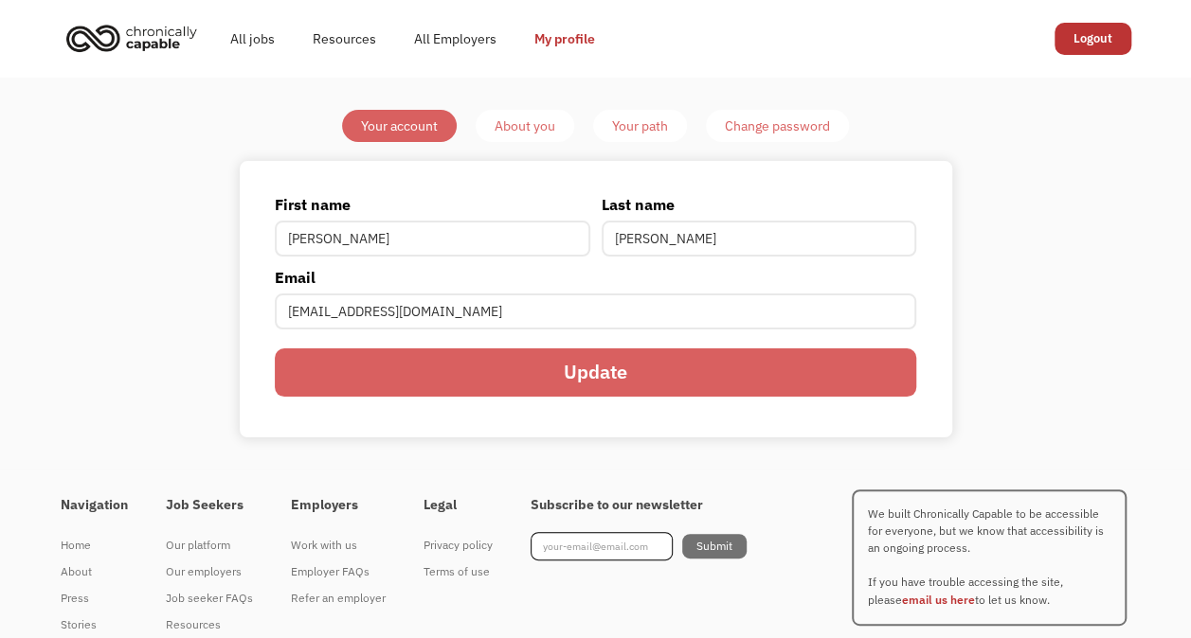
click at [561, 368] on input "Update" at bounding box center [595, 373] width 641 height 48
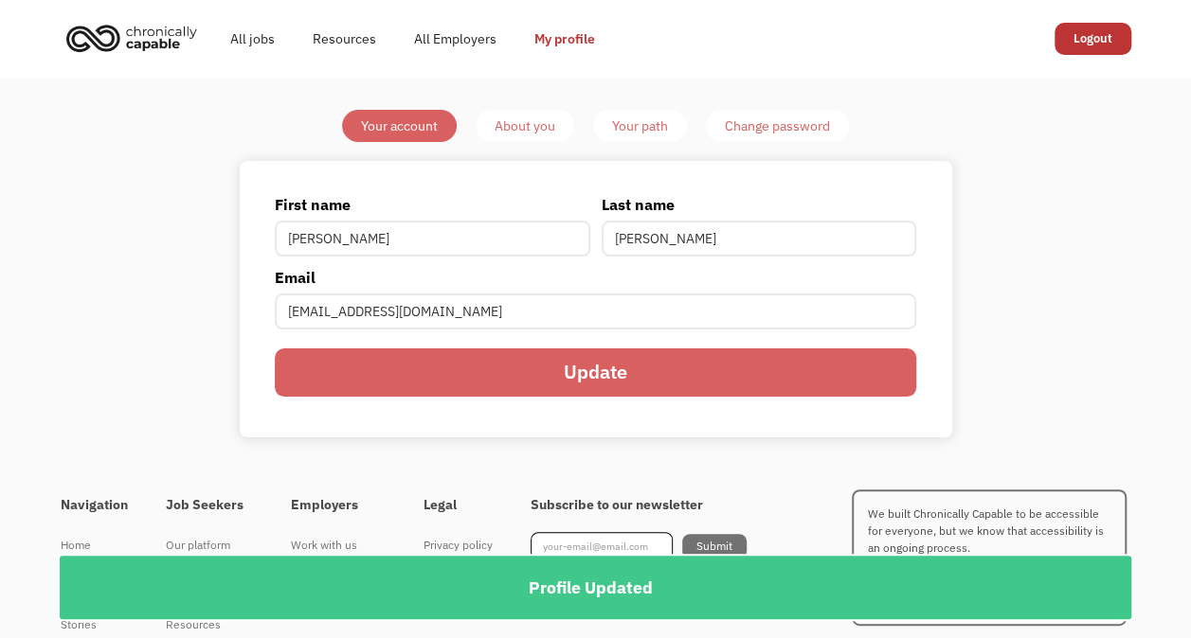
click at [544, 129] on div "About you" at bounding box center [524, 126] width 61 height 23
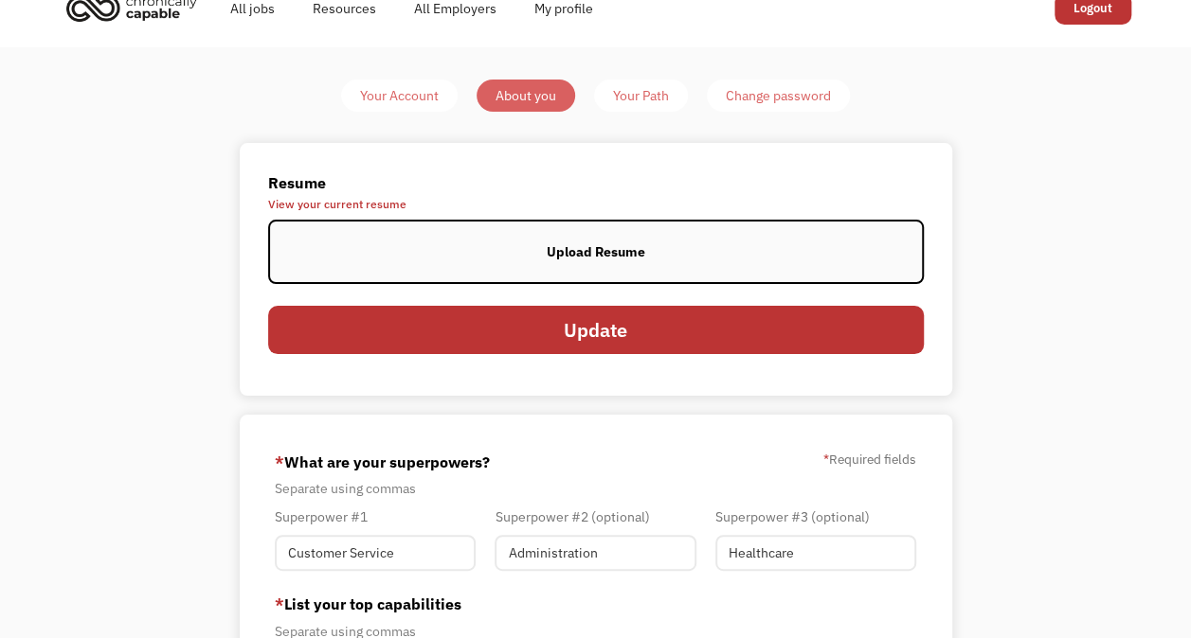
scroll to position [30, 0]
click at [669, 97] on link "Your Path" at bounding box center [641, 96] width 94 height 32
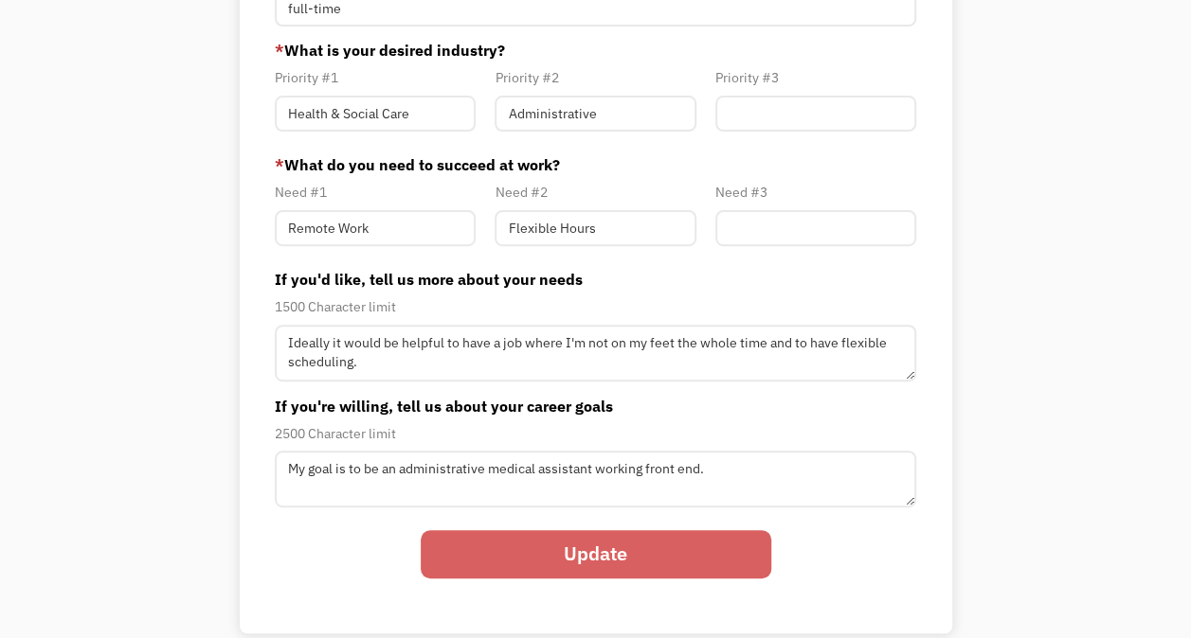
scroll to position [234, 0]
click at [409, 234] on input "Remote Work" at bounding box center [375, 227] width 201 height 36
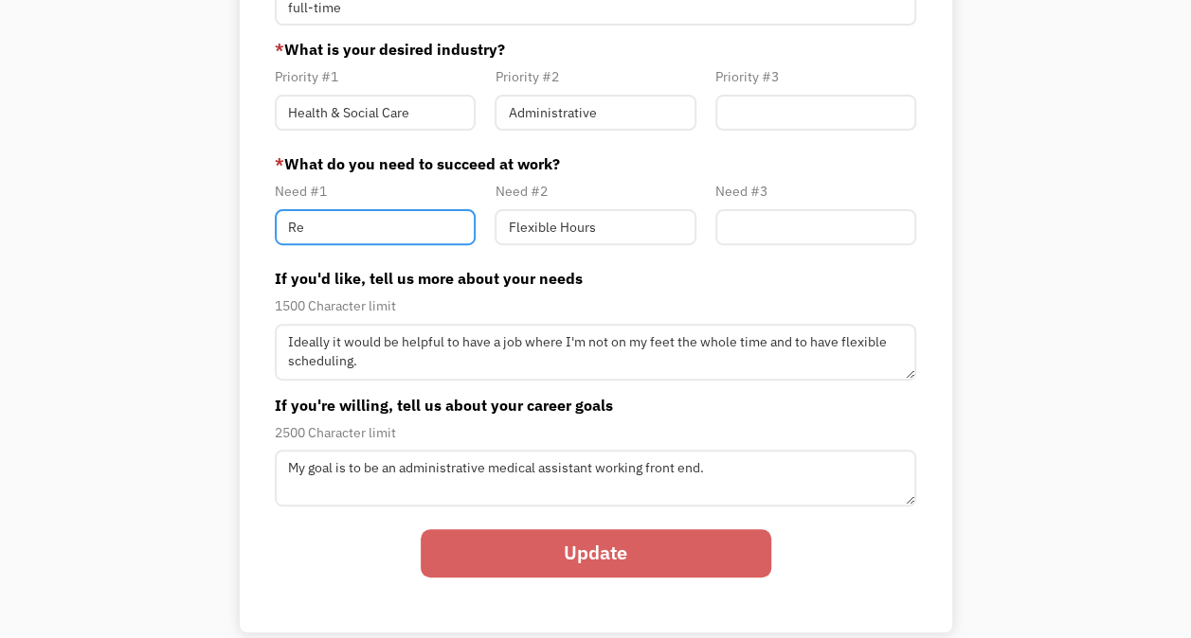
type input "R"
click at [535, 554] on input "Update" at bounding box center [596, 553] width 350 height 48
click at [477, 428] on div "2500 Character limit" at bounding box center [595, 432] width 641 height 23
click at [362, 214] on input "Member-Path-Update" at bounding box center [375, 227] width 201 height 36
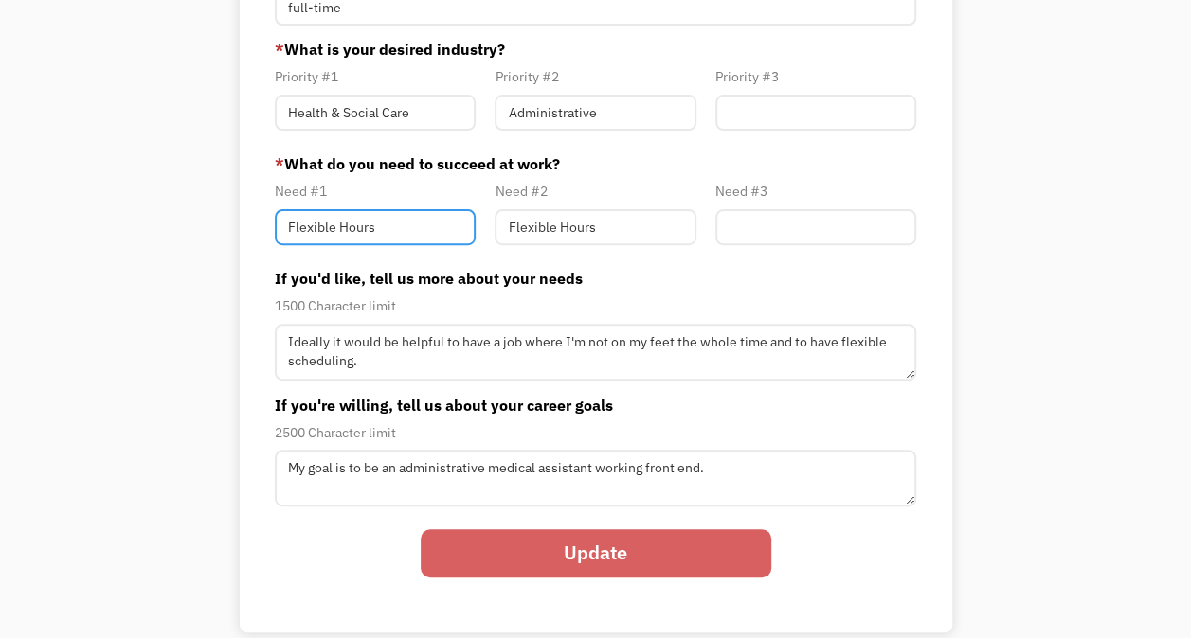
type input "Flexible Hours"
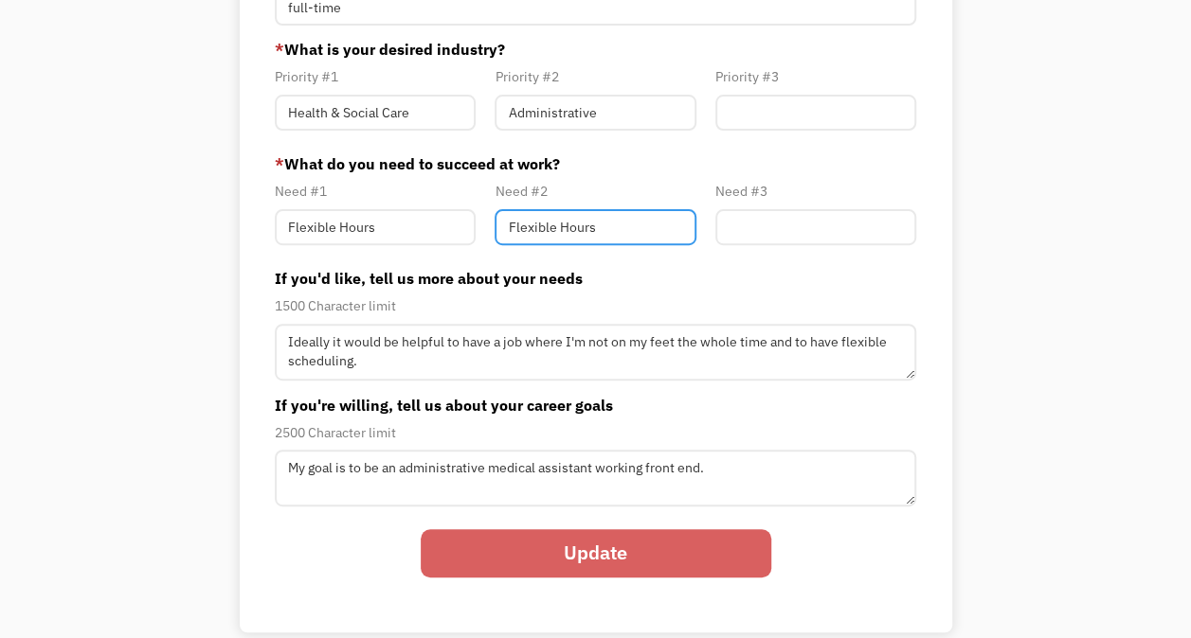
click at [612, 224] on input "Flexible Hours" at bounding box center [594, 227] width 201 height 36
type input "F"
click at [631, 555] on input "Update" at bounding box center [596, 553] width 350 height 48
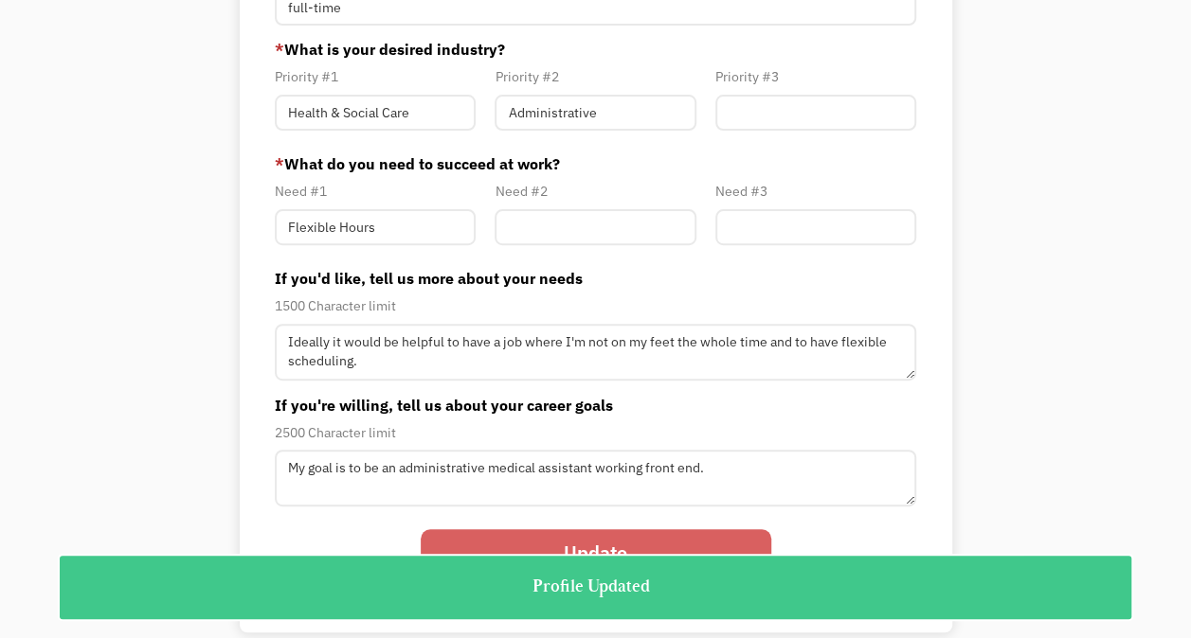
scroll to position [0, 0]
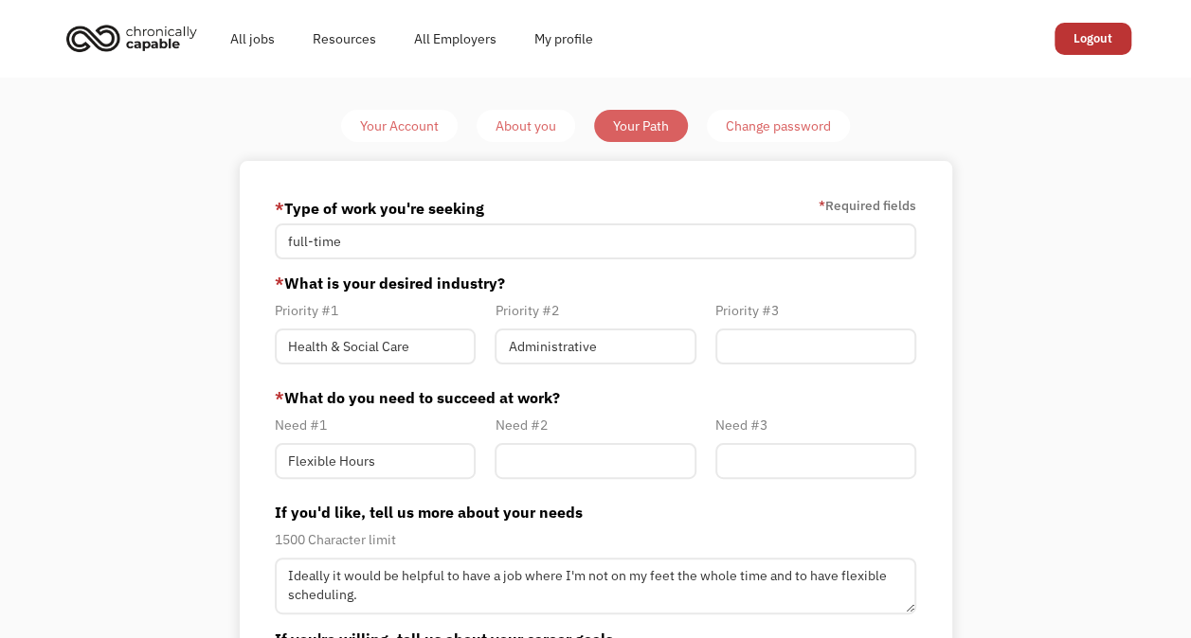
click at [247, 32] on link "All jobs" at bounding box center [252, 39] width 82 height 61
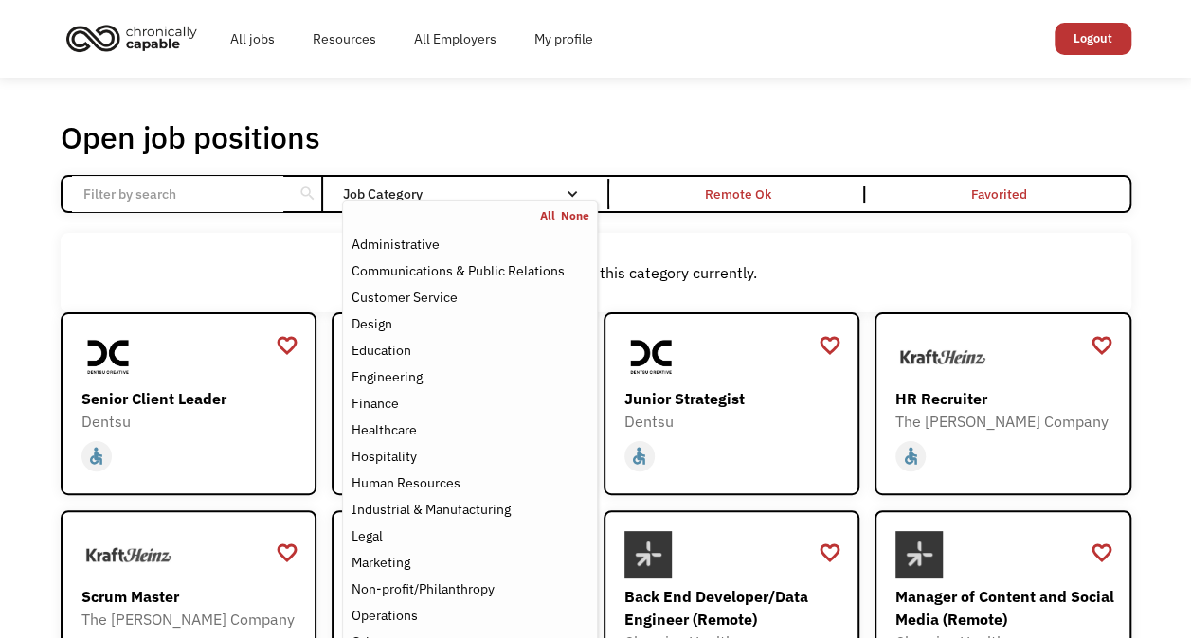
click at [394, 460] on div "Hospitality" at bounding box center [382, 456] width 65 height 23
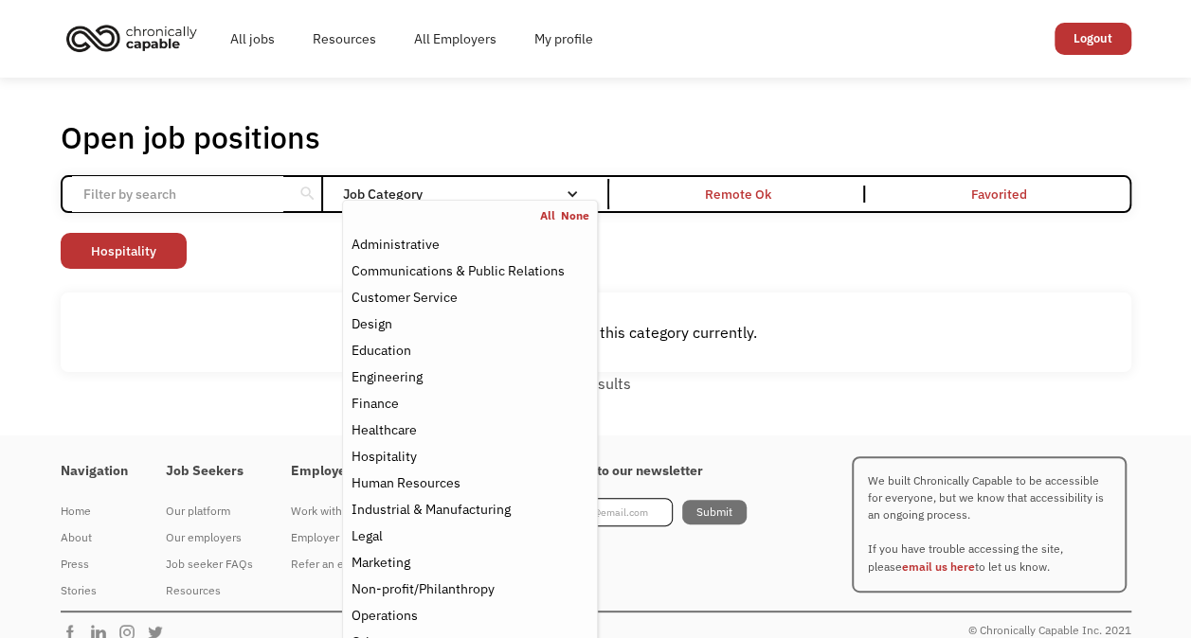
click at [404, 424] on div "Healthcare" at bounding box center [382, 430] width 65 height 23
click at [409, 288] on div "Customer Service" at bounding box center [403, 297] width 106 height 23
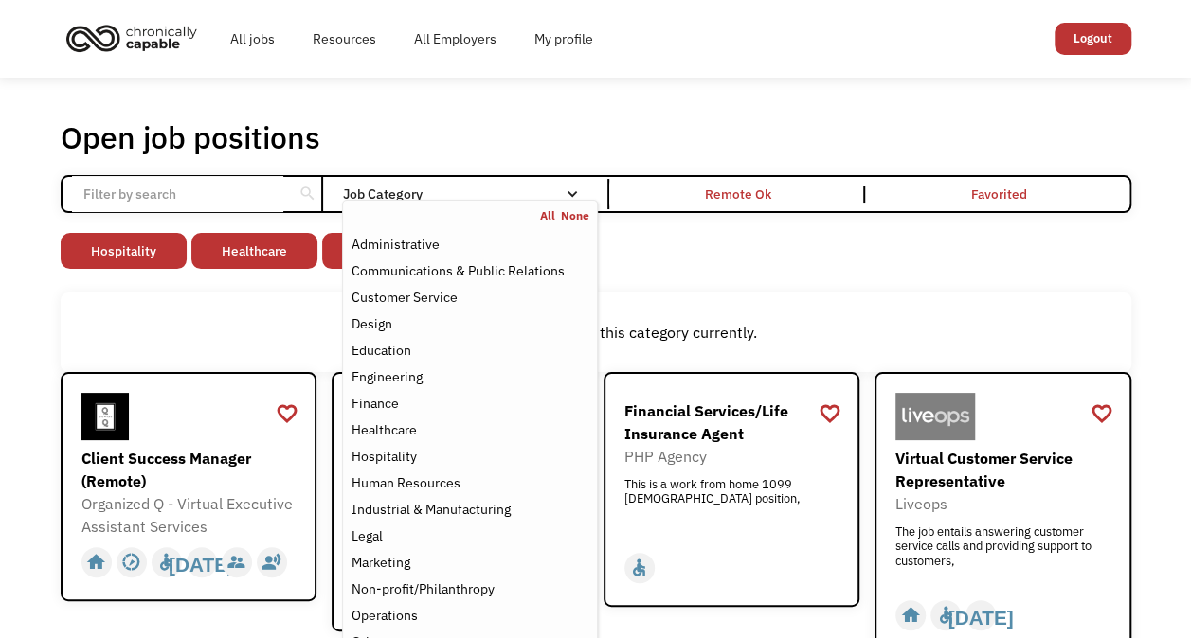
click at [443, 252] on div "Administrative" at bounding box center [469, 244] width 238 height 23
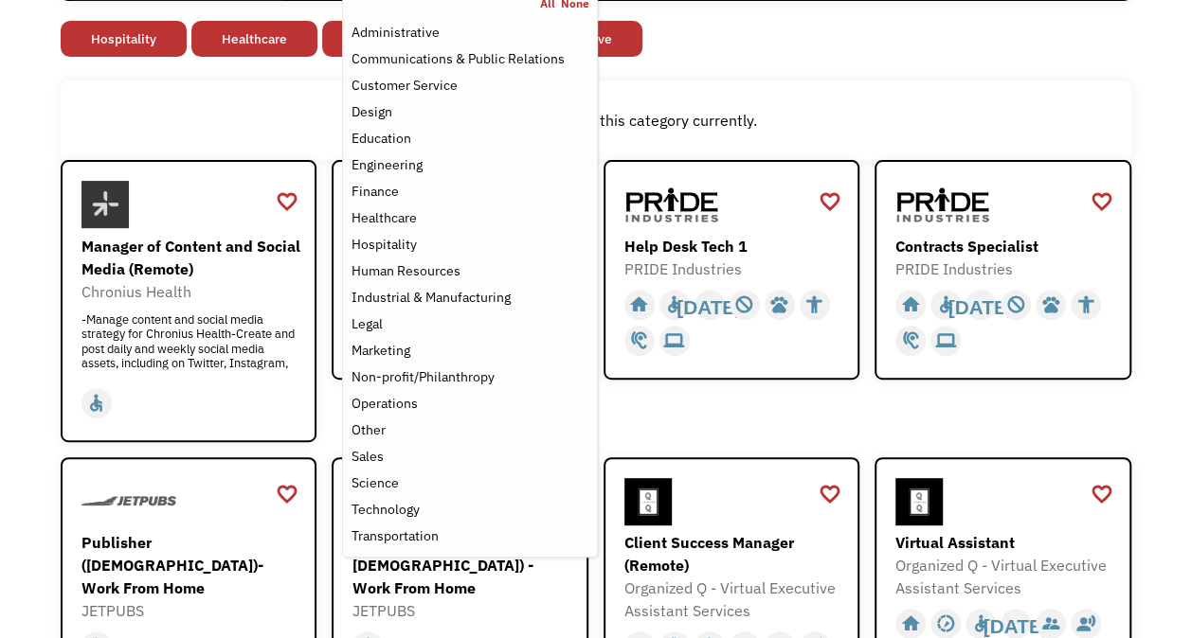
scroll to position [214, 0]
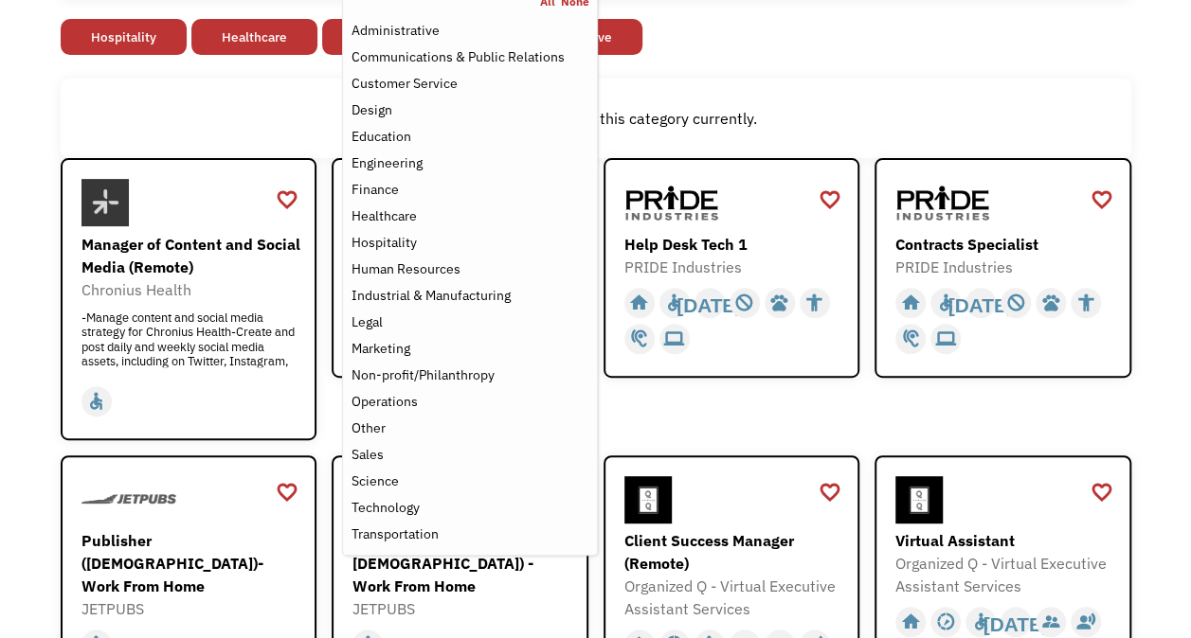
click at [398, 538] on div "Transportation" at bounding box center [393, 534] width 87 height 23
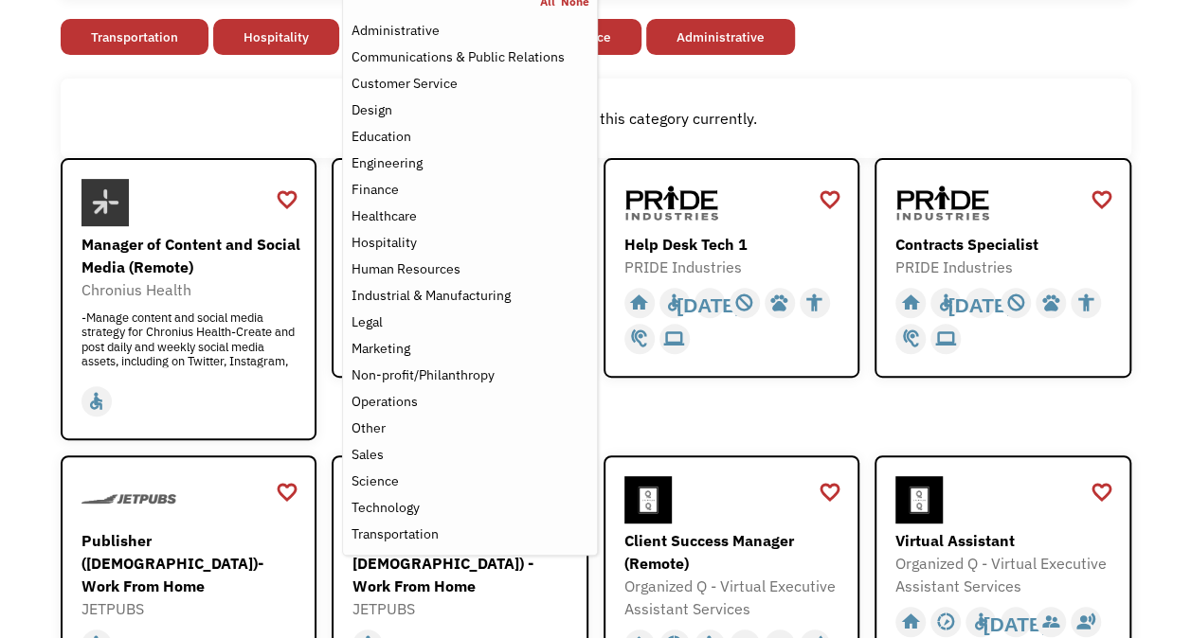
click at [418, 402] on div "Operations" at bounding box center [469, 401] width 238 height 23
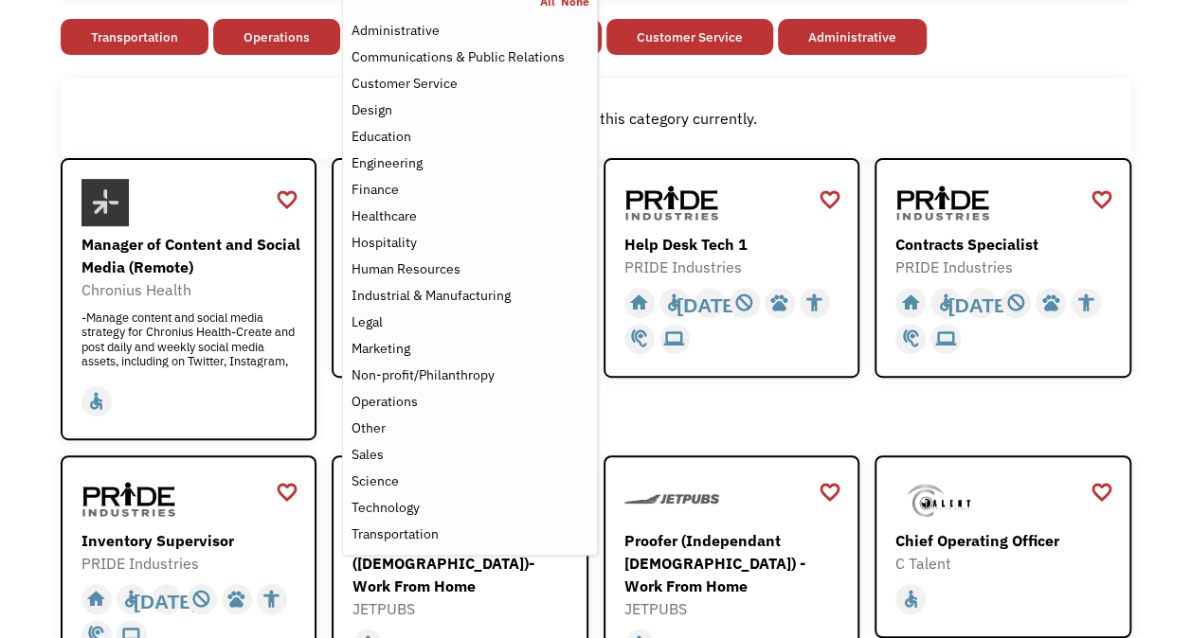
click at [977, 107] on div "There aren't any jobs in this category currently." at bounding box center [595, 118] width 1051 height 23
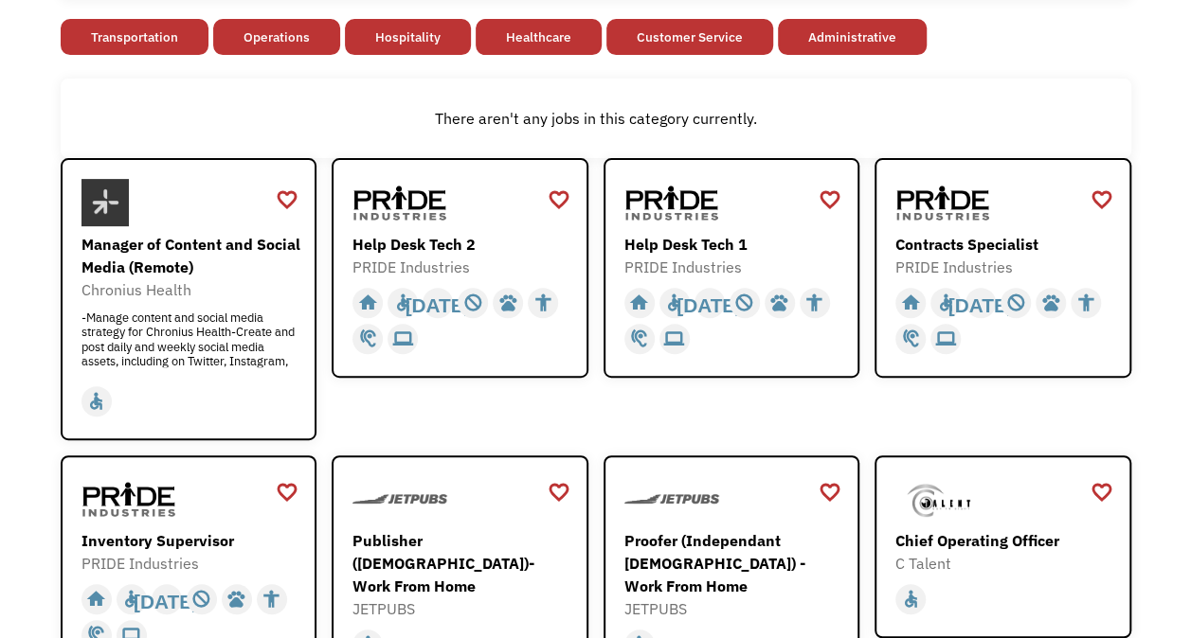
click at [214, 235] on div "Manager of Content and Social Media (Remote)" at bounding box center [191, 255] width 220 height 45
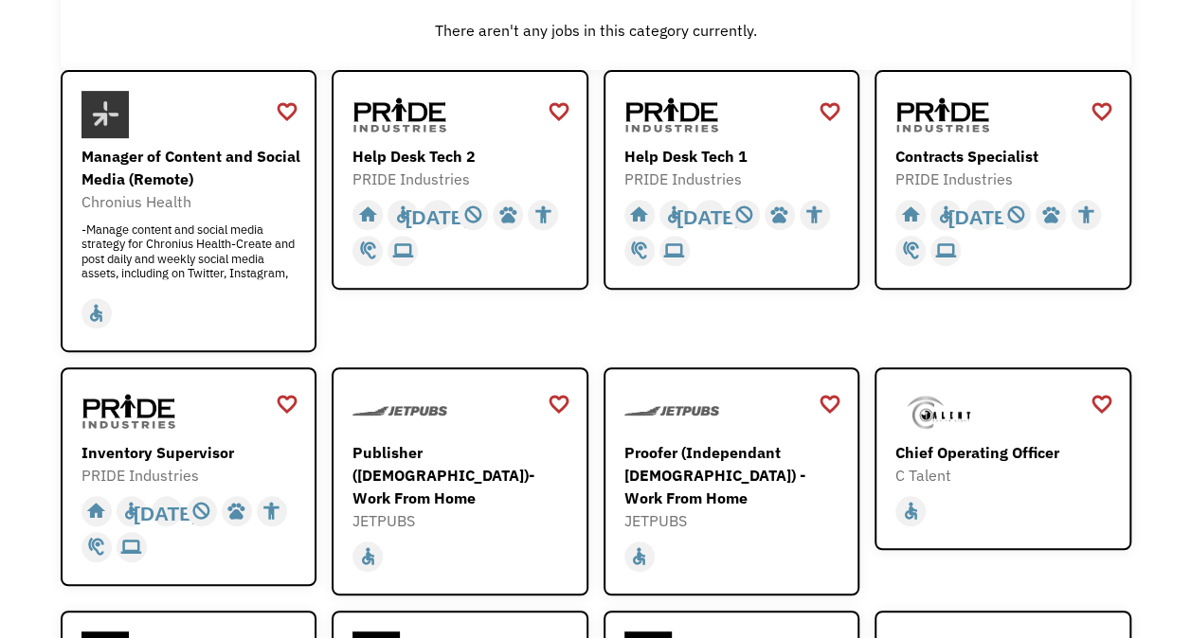
scroll to position [314, 0]
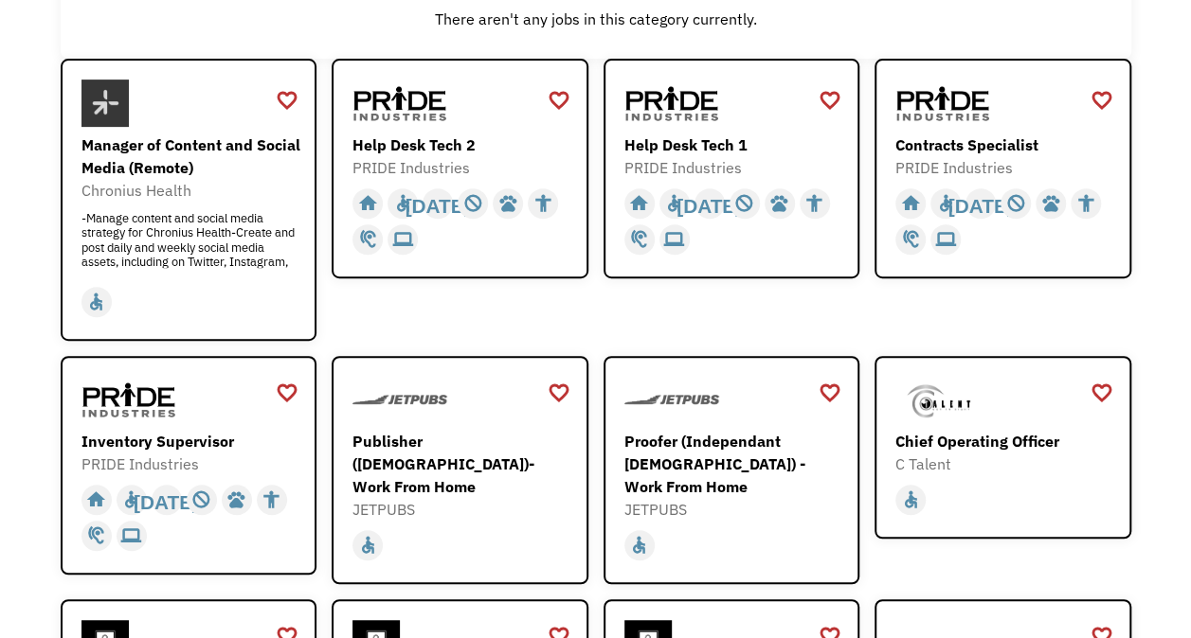
click at [417, 141] on div "Help Desk Tech 2" at bounding box center [462, 145] width 220 height 23
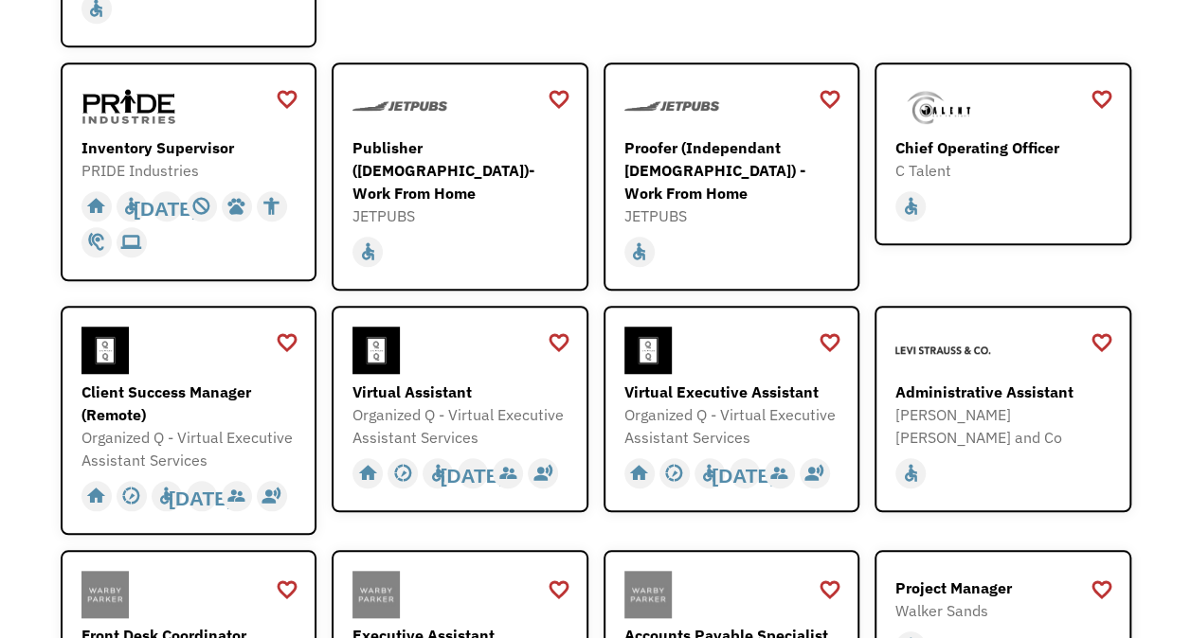
scroll to position [608, 0]
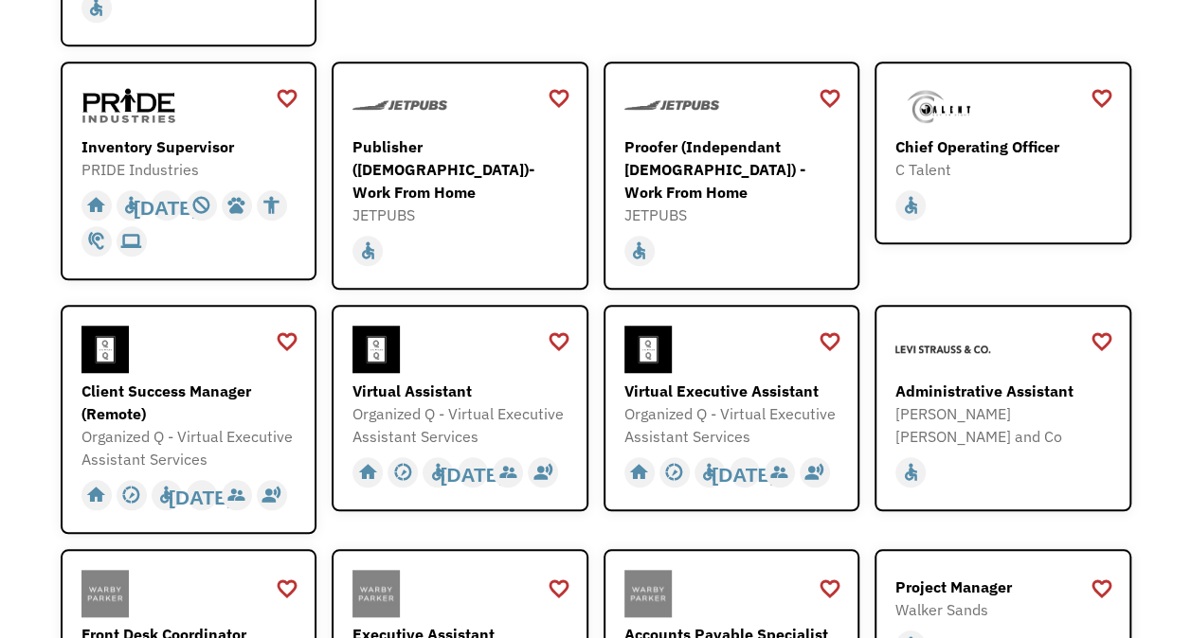
click at [720, 150] on div "Proofer (Independant [DEMOGRAPHIC_DATA]) - Work From Home" at bounding box center [734, 169] width 220 height 68
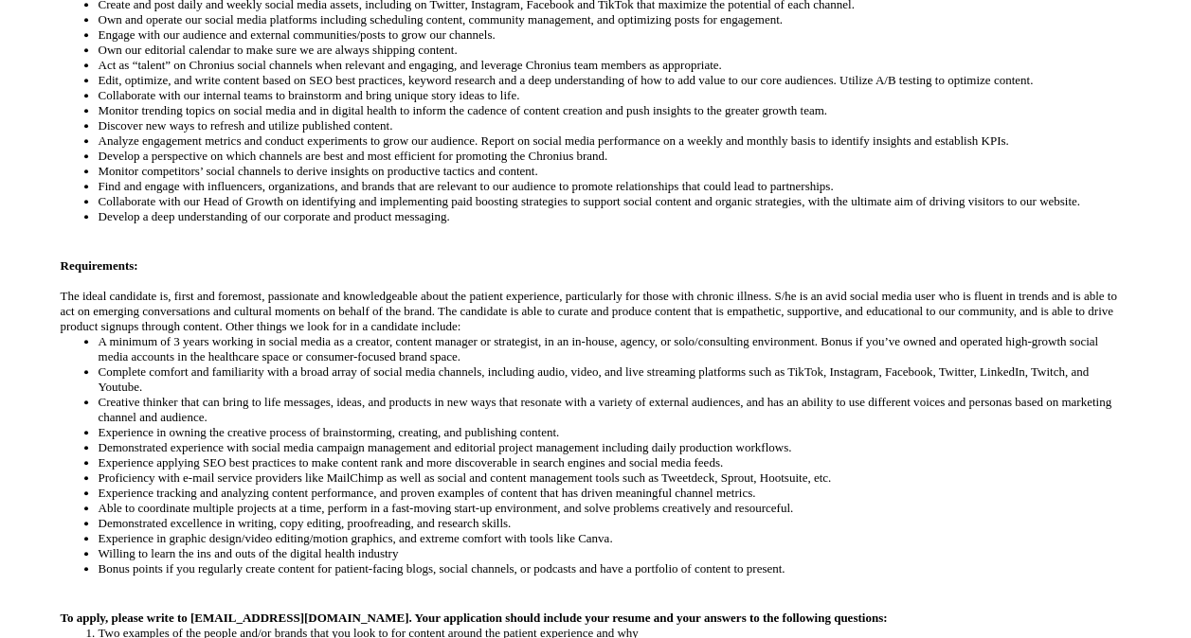
scroll to position [677, 0]
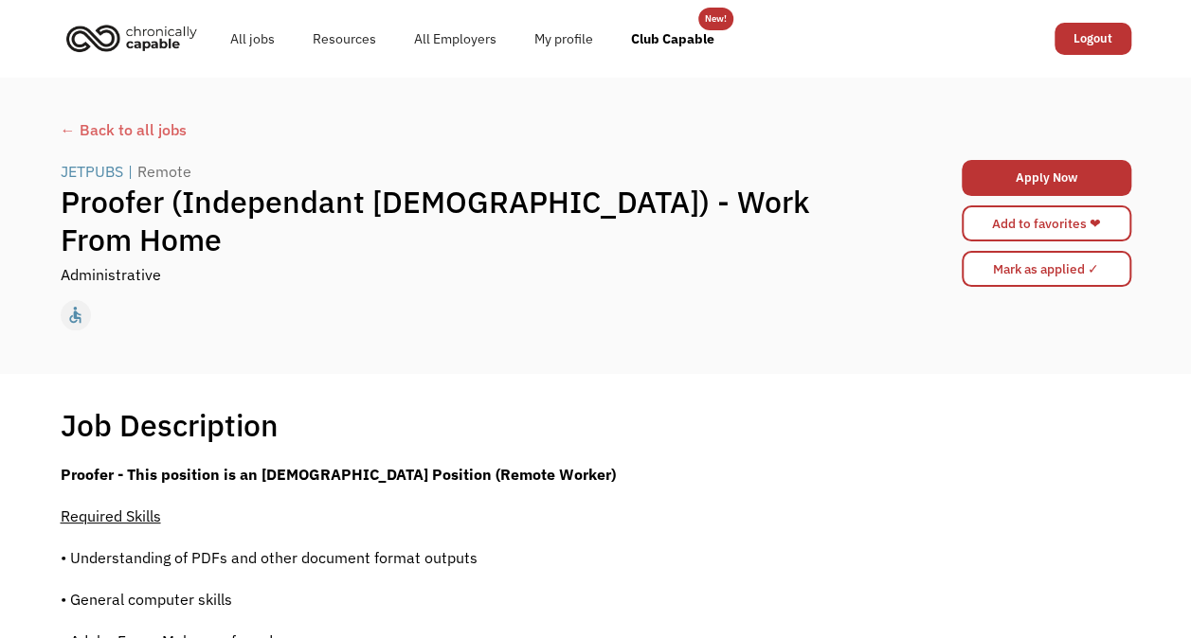
click at [74, 125] on div "← Back to all jobs" at bounding box center [596, 129] width 1070 height 23
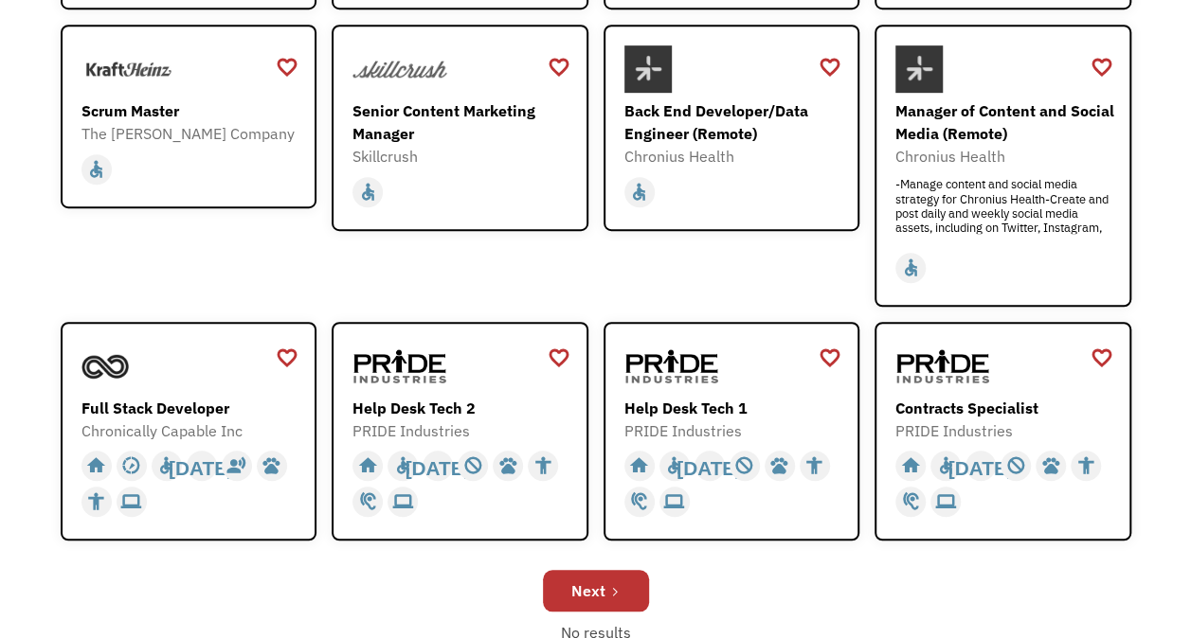
scroll to position [756, 0]
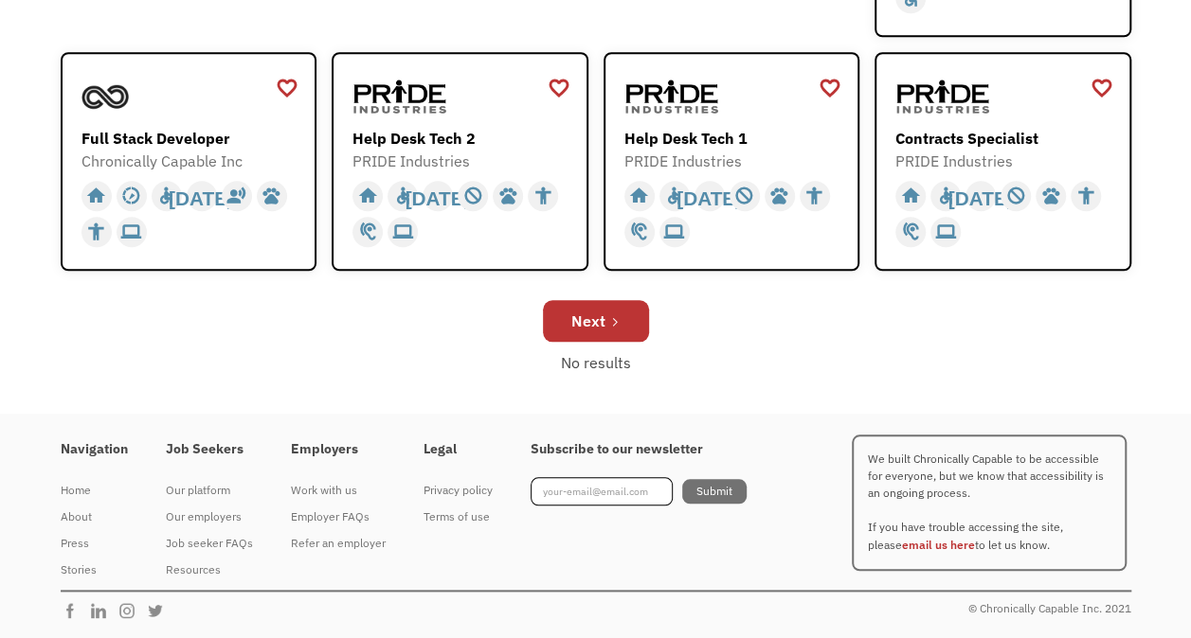
click at [619, 323] on link "Next" at bounding box center [596, 321] width 106 height 42
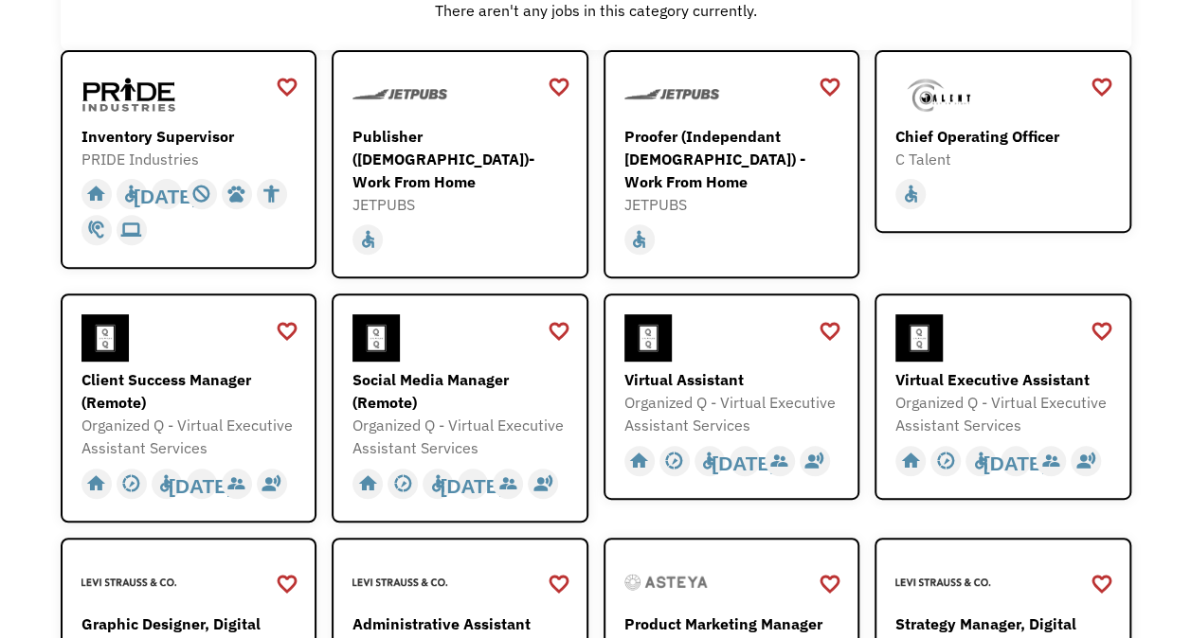
scroll to position [263, 0]
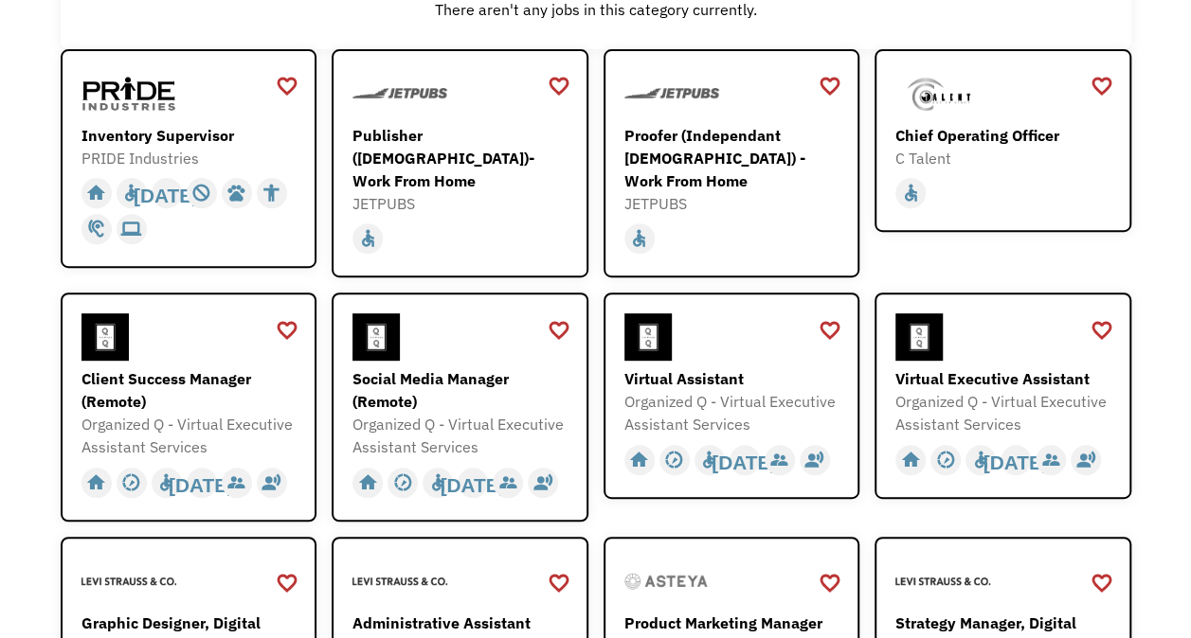
click at [723, 331] on div at bounding box center [734, 337] width 220 height 47
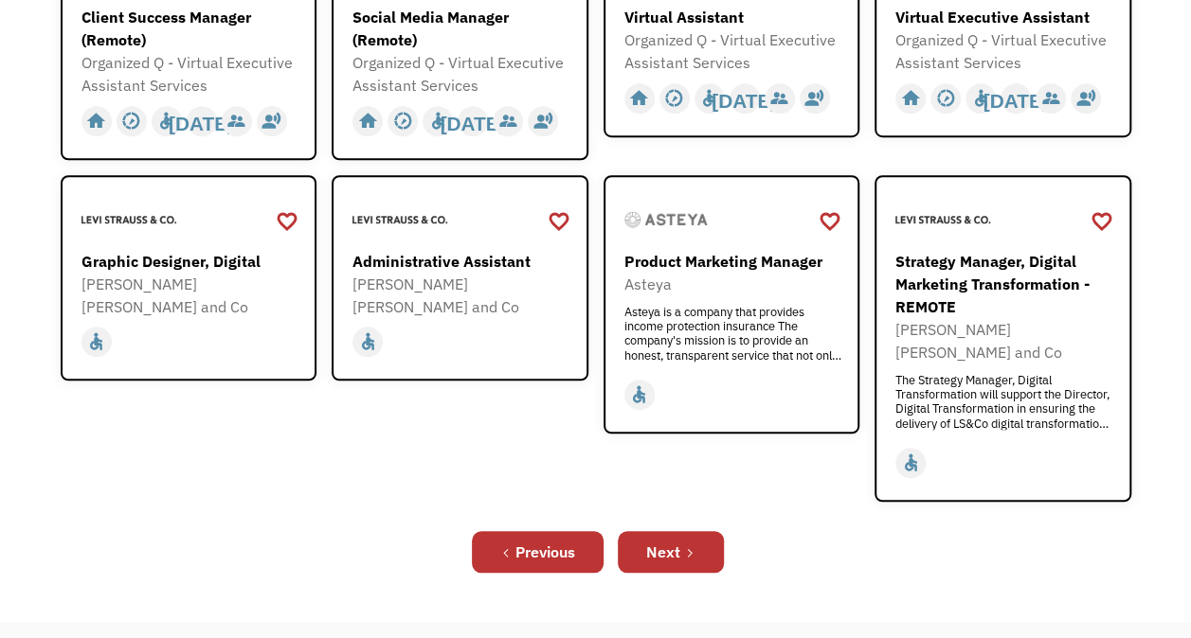
scroll to position [627, 0]
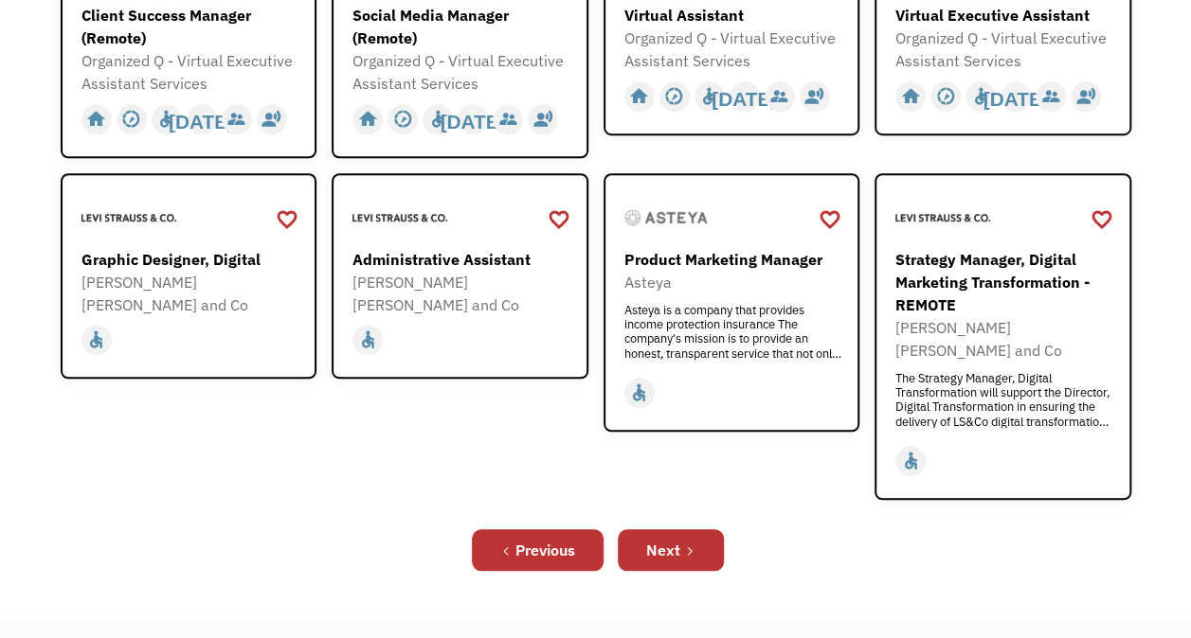
click at [672, 539] on div "Next" at bounding box center [663, 550] width 34 height 23
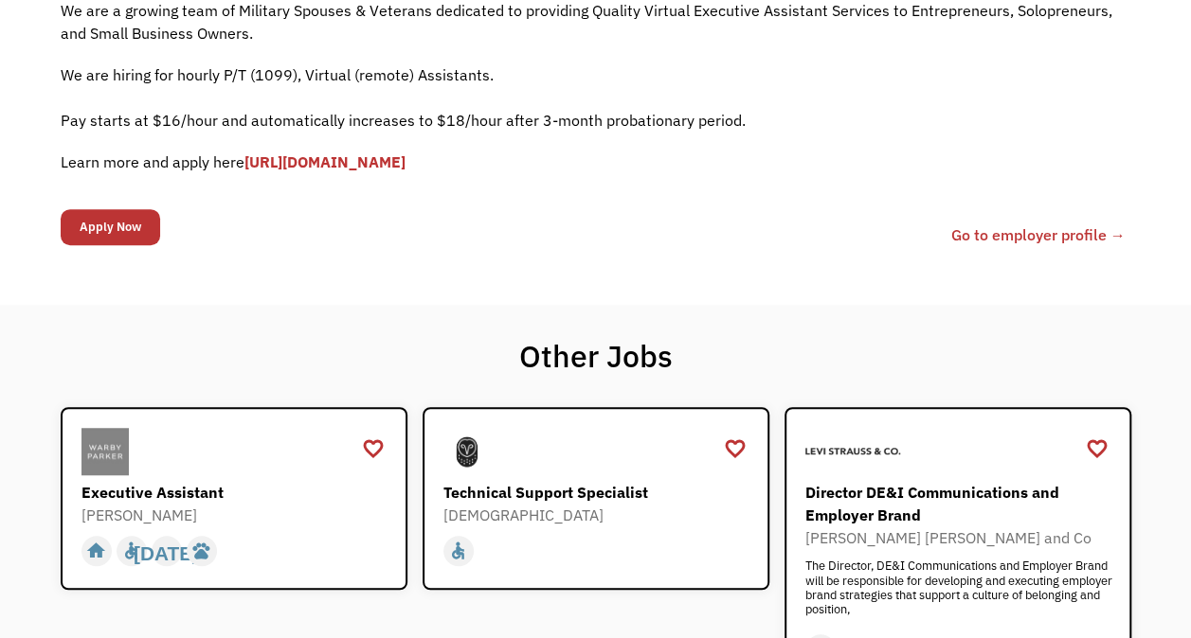
scroll to position [465, 0]
click at [458, 150] on p "Learn more and apply here [URL][DOMAIN_NAME]" at bounding box center [596, 161] width 1070 height 23
click at [405, 159] on link "[URL][DOMAIN_NAME]" at bounding box center [324, 161] width 161 height 19
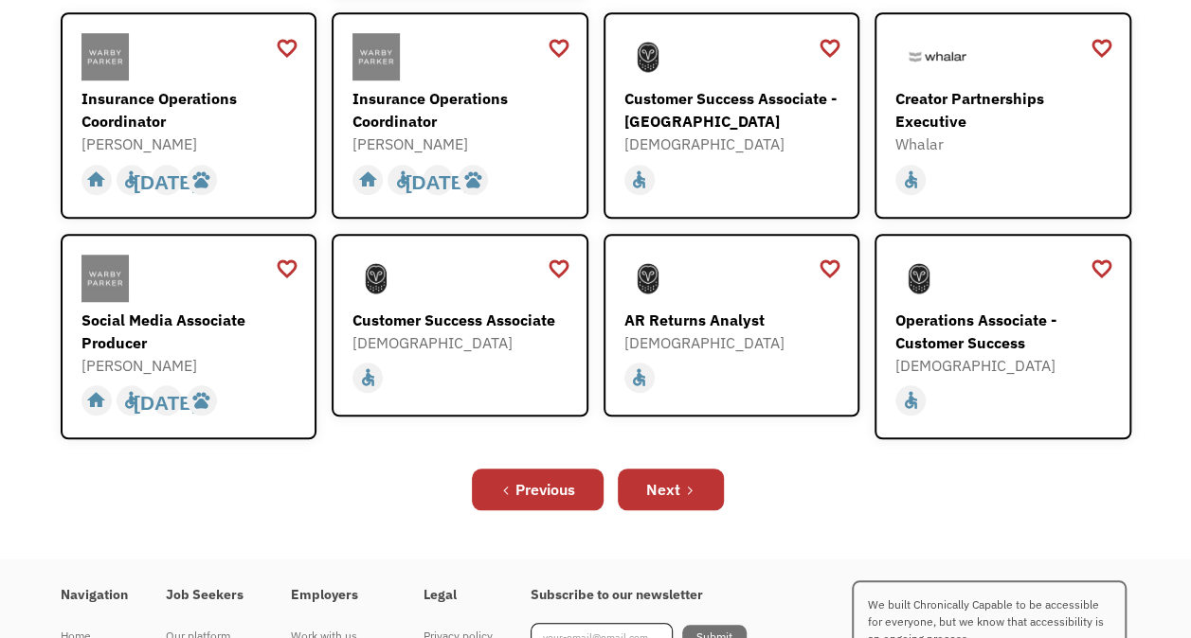
scroll to position [643, 0]
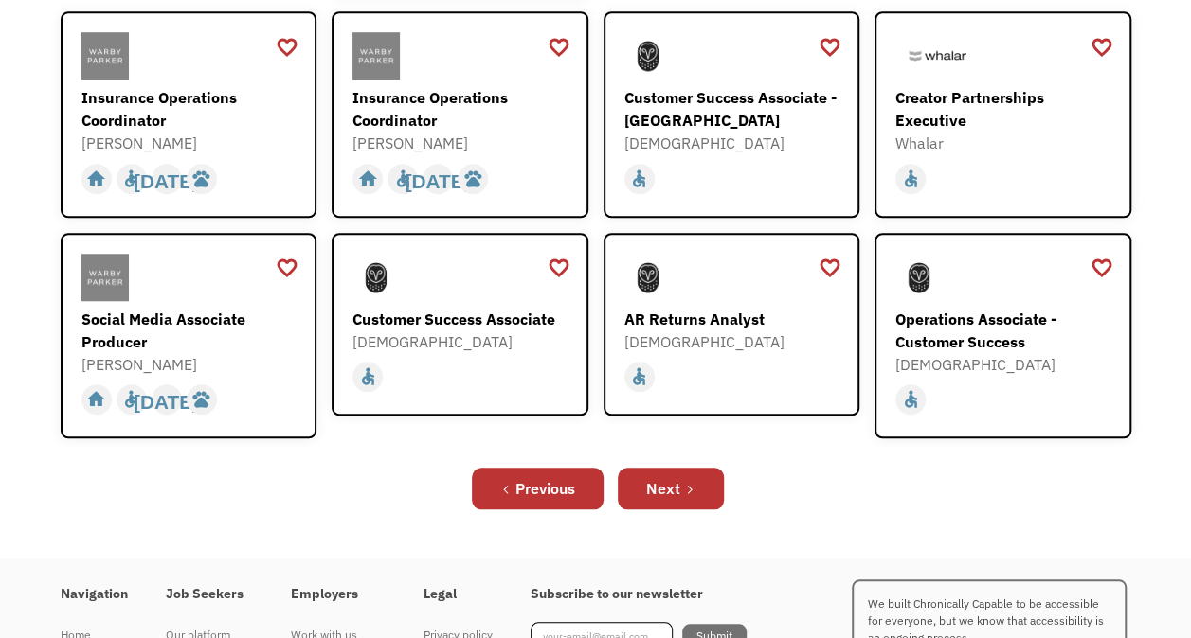
click at [684, 484] on icon "Next Page" at bounding box center [689, 489] width 11 height 11
